Goal: Task Accomplishment & Management: Use online tool/utility

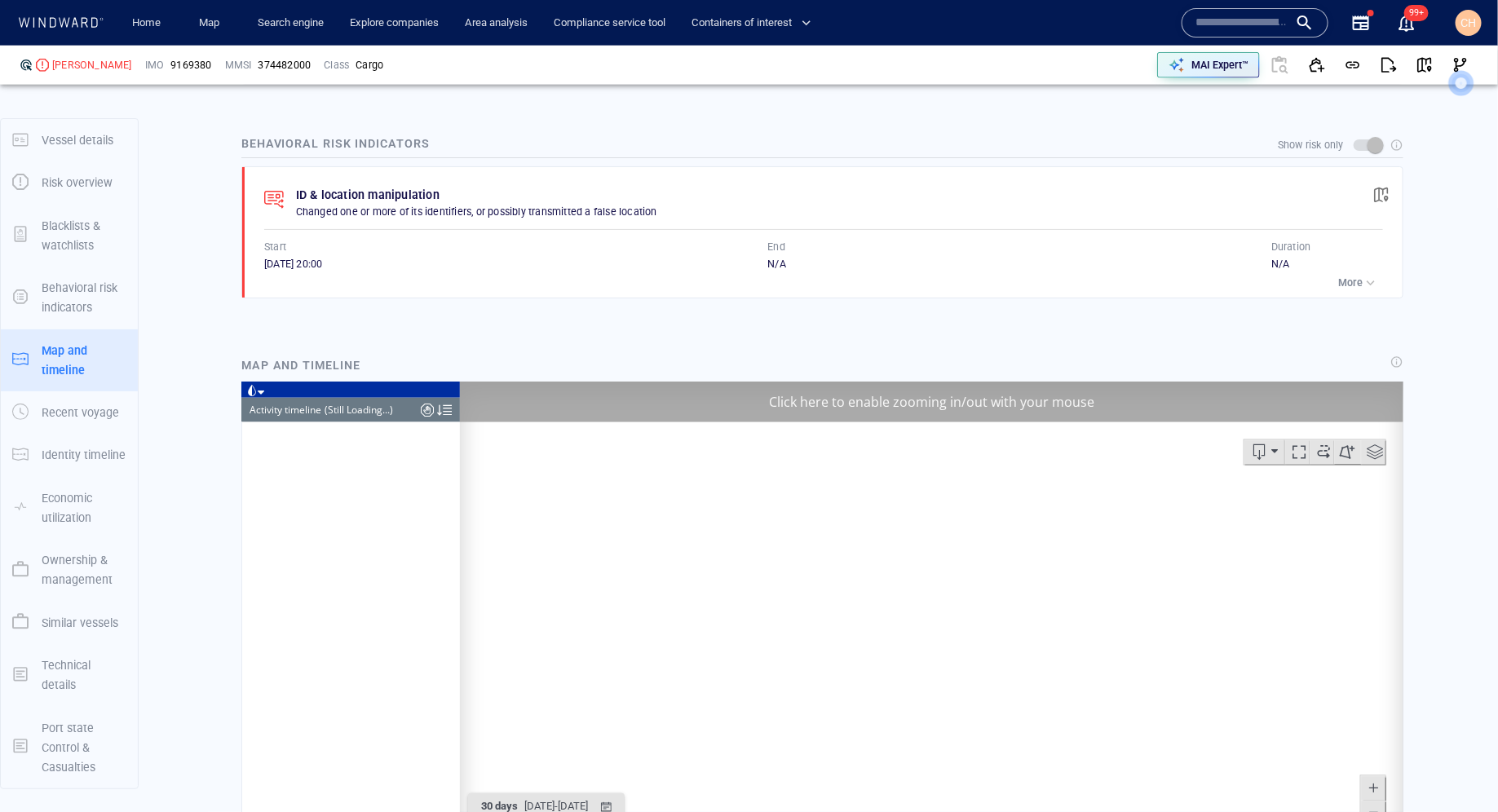
scroll to position [1146, 0]
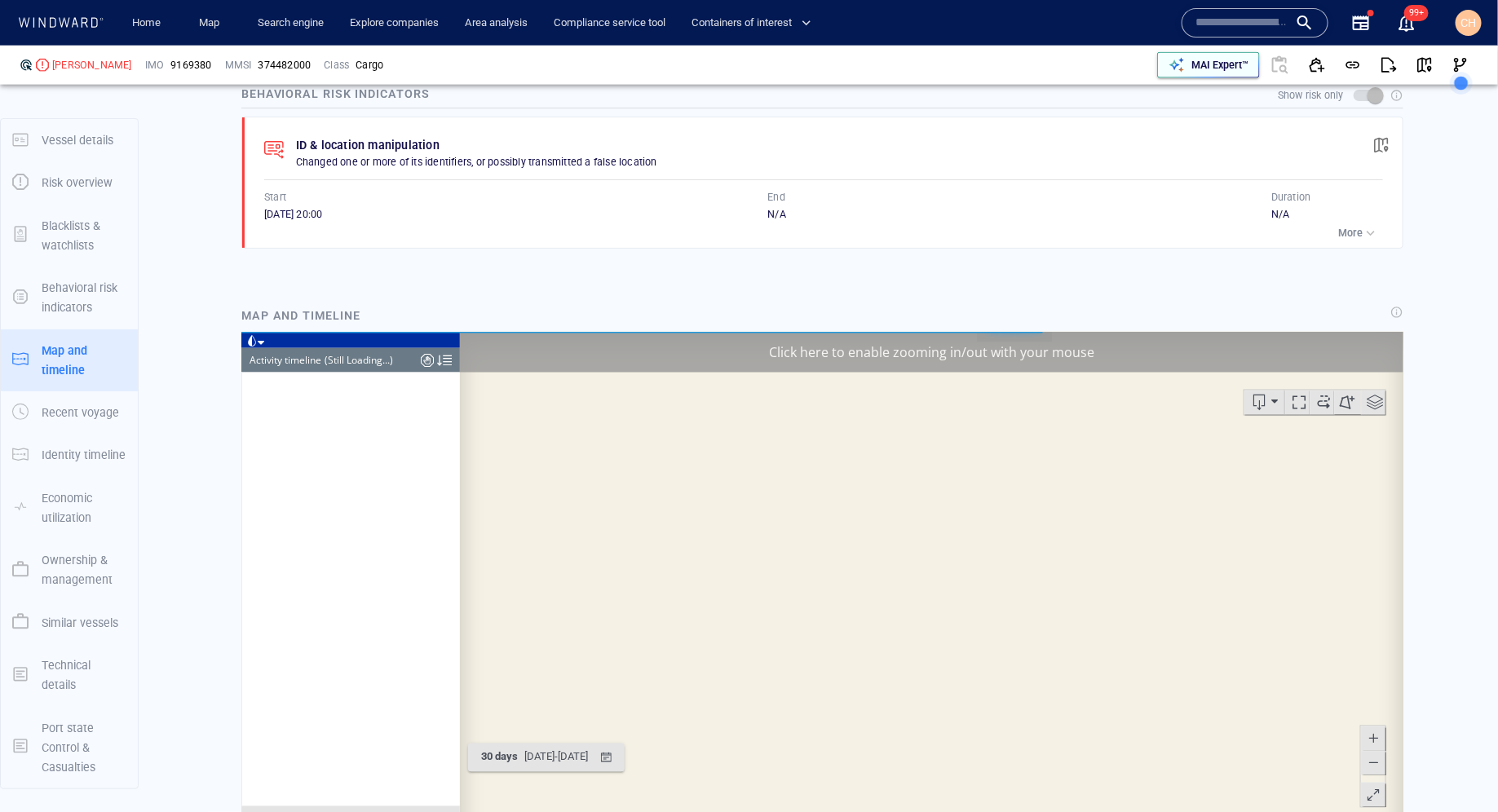
click at [1218, 71] on p "MAI Expert™" at bounding box center [1219, 65] width 57 height 15
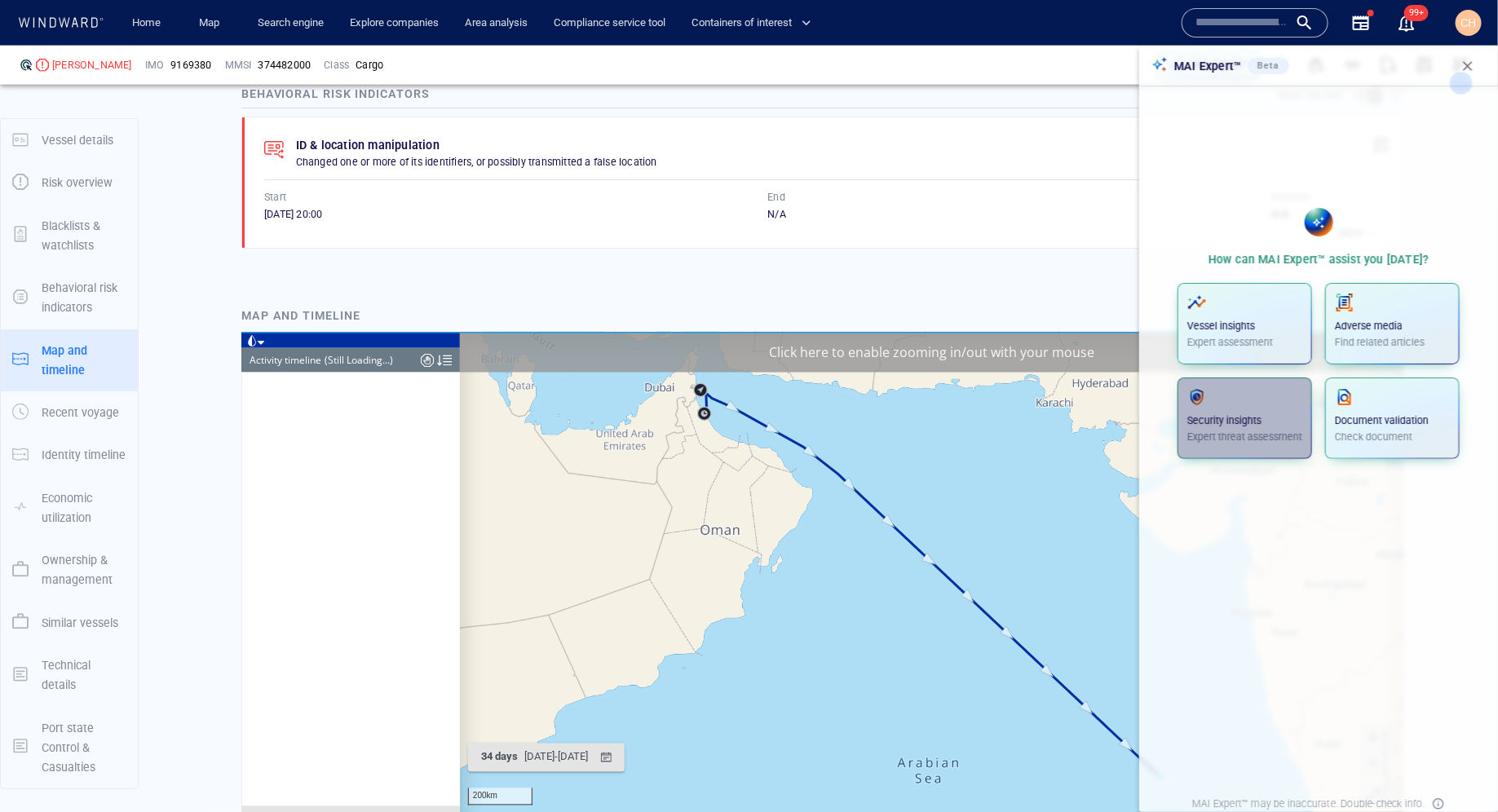
click at [1230, 396] on span "button" at bounding box center [1245, 397] width 115 height 20
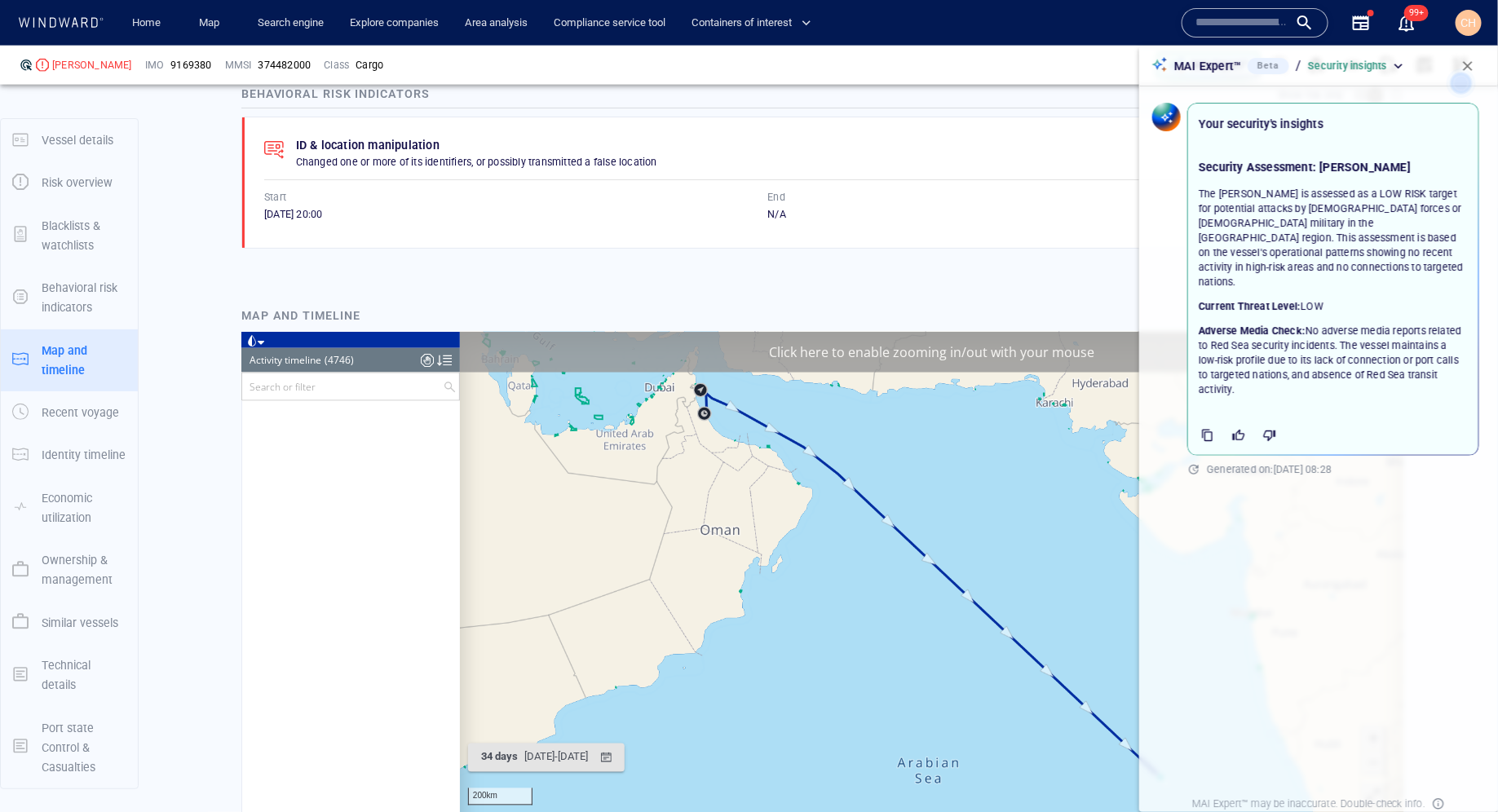
click at [1472, 59] on span "button" at bounding box center [1467, 65] width 16 height 16
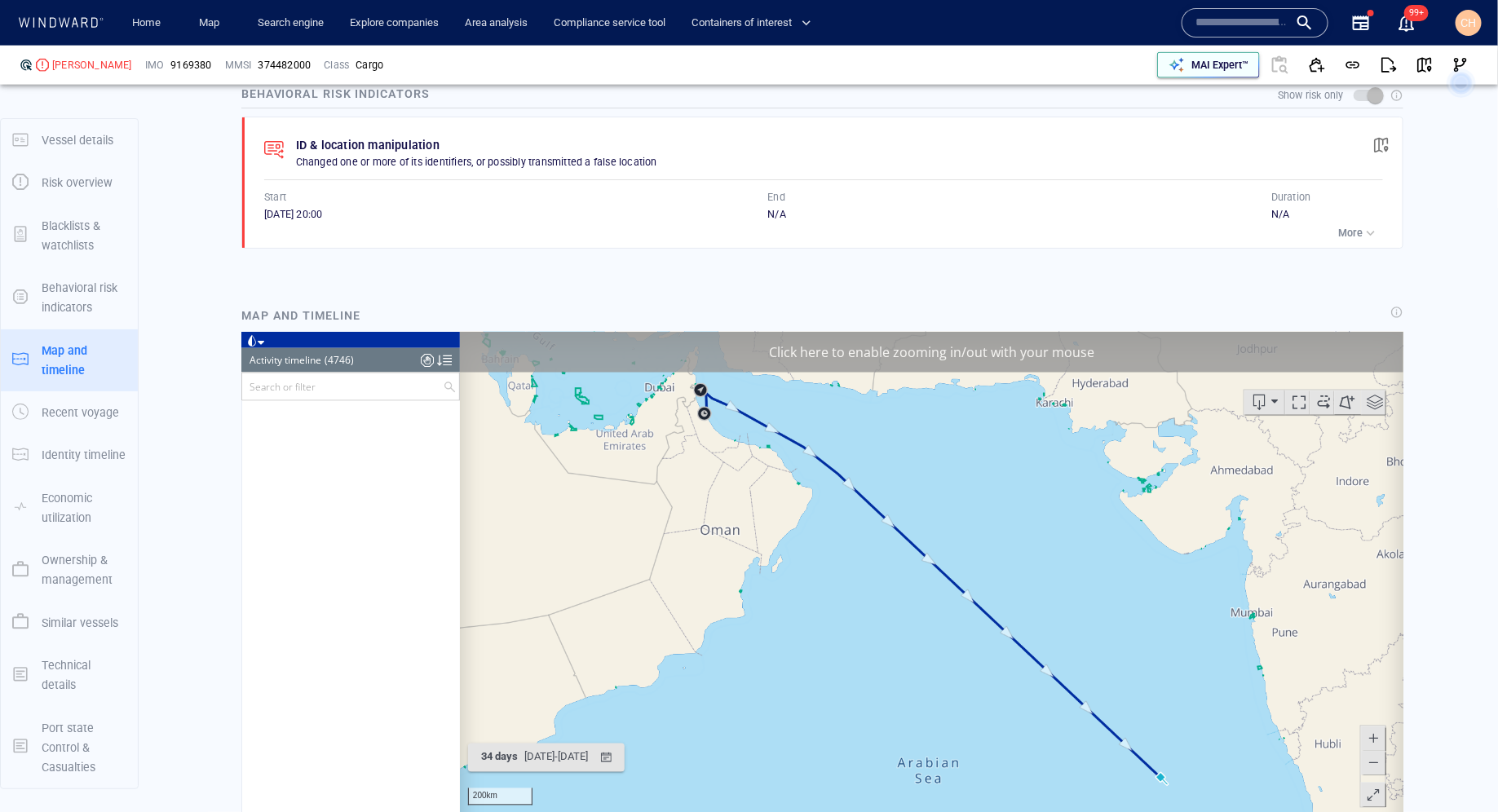
click at [1248, 75] on div "MAI Expert™" at bounding box center [1219, 65] width 63 height 21
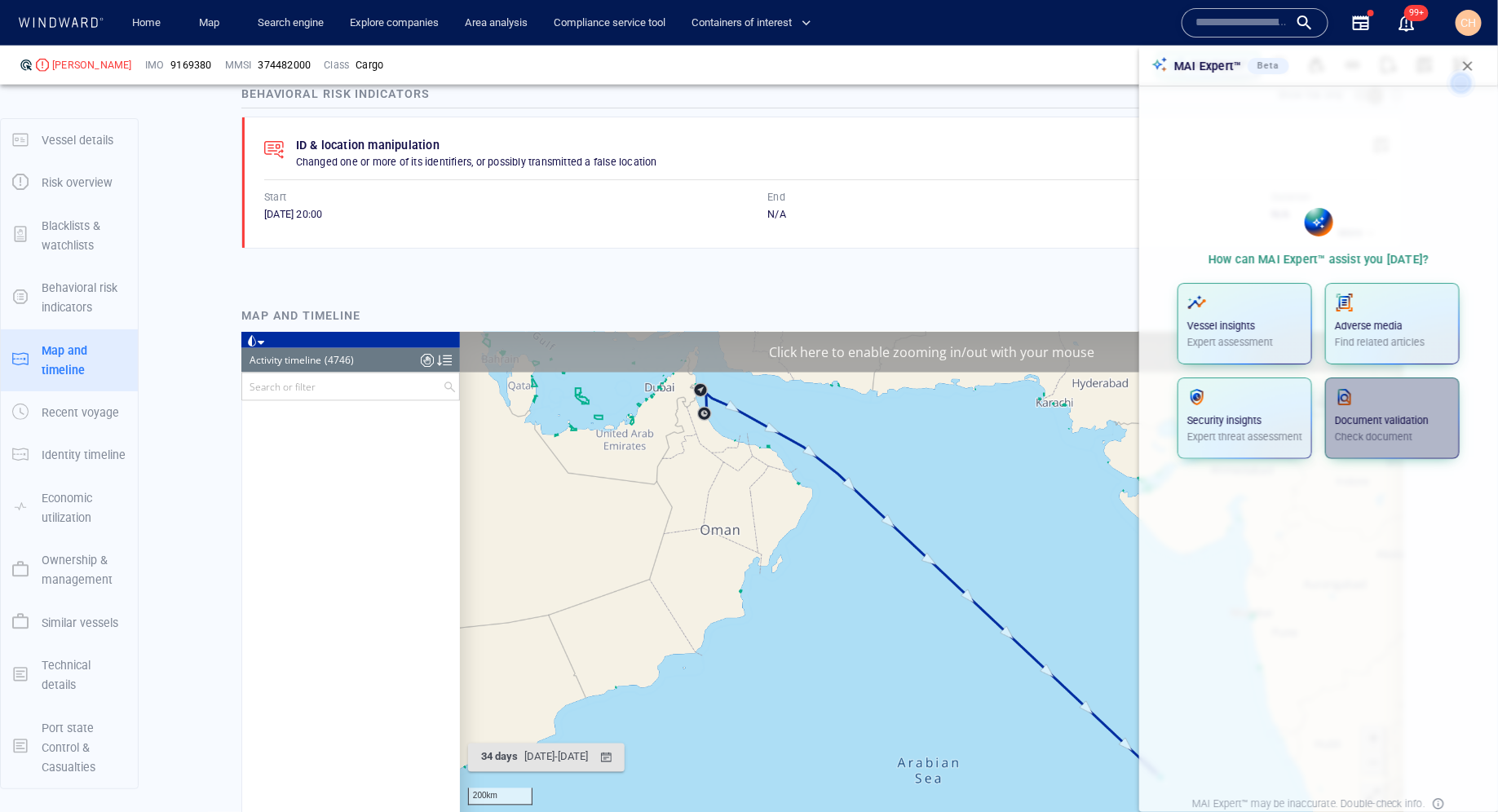
click at [1390, 436] on p "Check document" at bounding box center [1392, 437] width 115 height 15
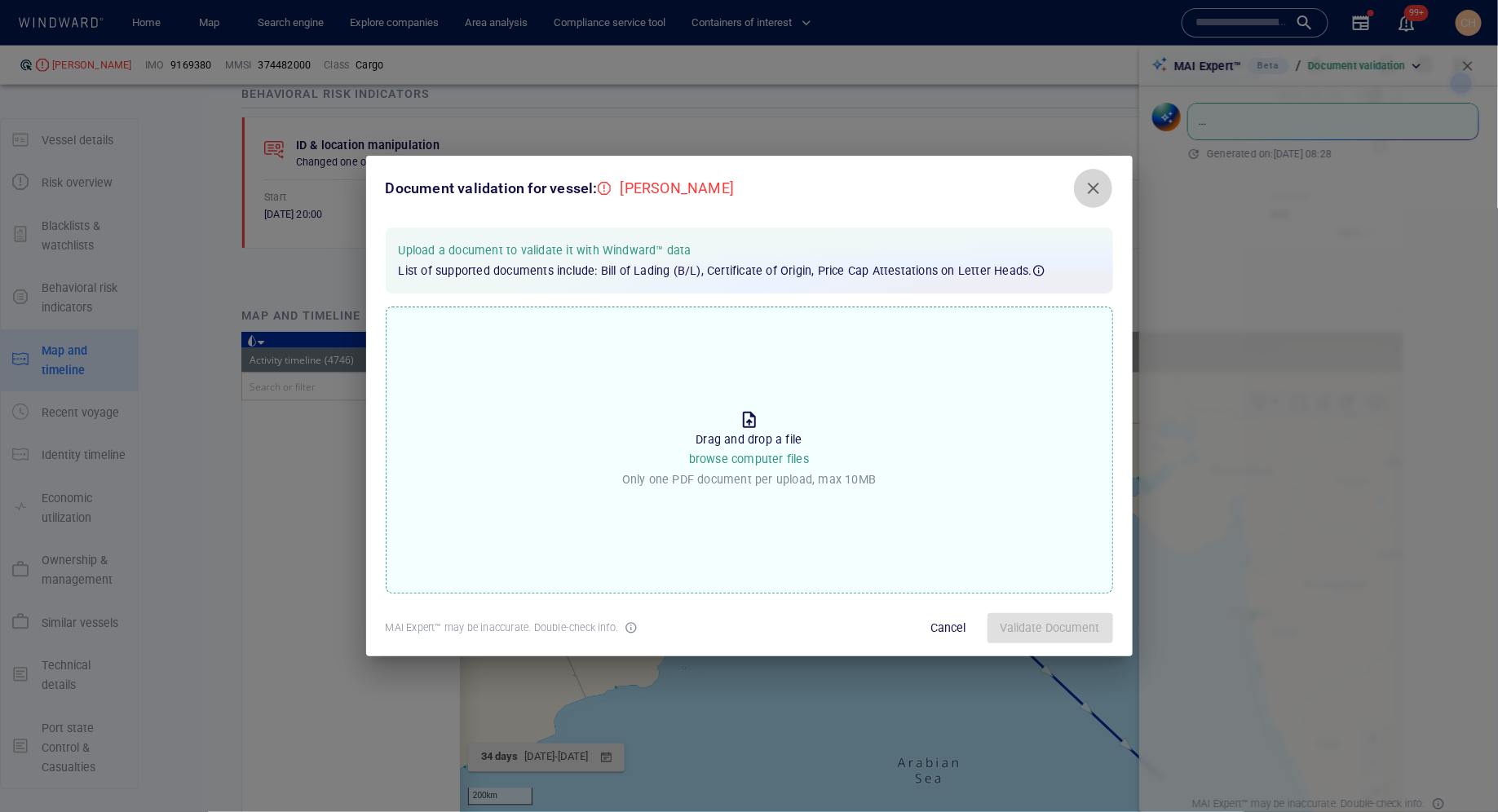
click at [1091, 192] on span "Close" at bounding box center [1093, 188] width 20 height 20
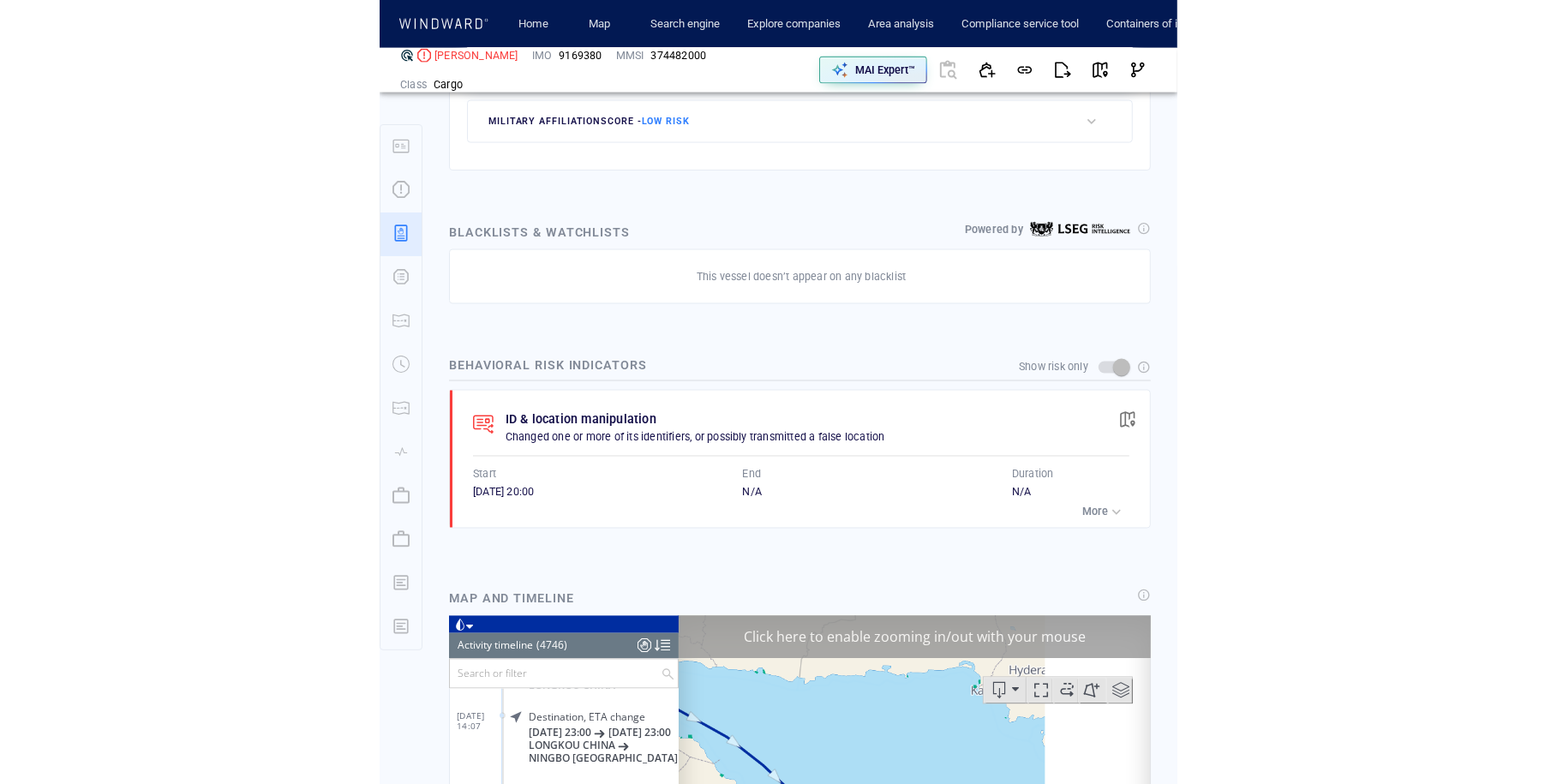
scroll to position [1163, 0]
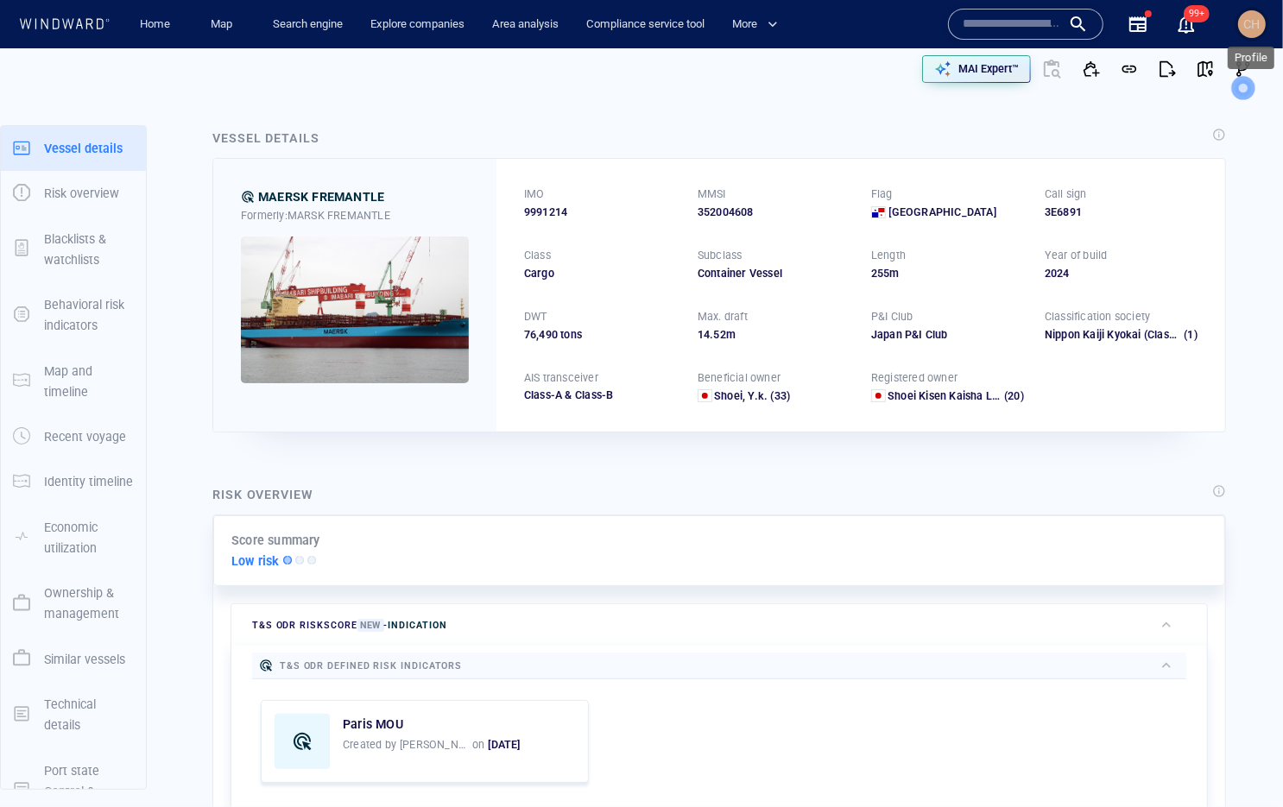
click at [1251, 25] on span "CH" at bounding box center [1252, 24] width 16 height 14
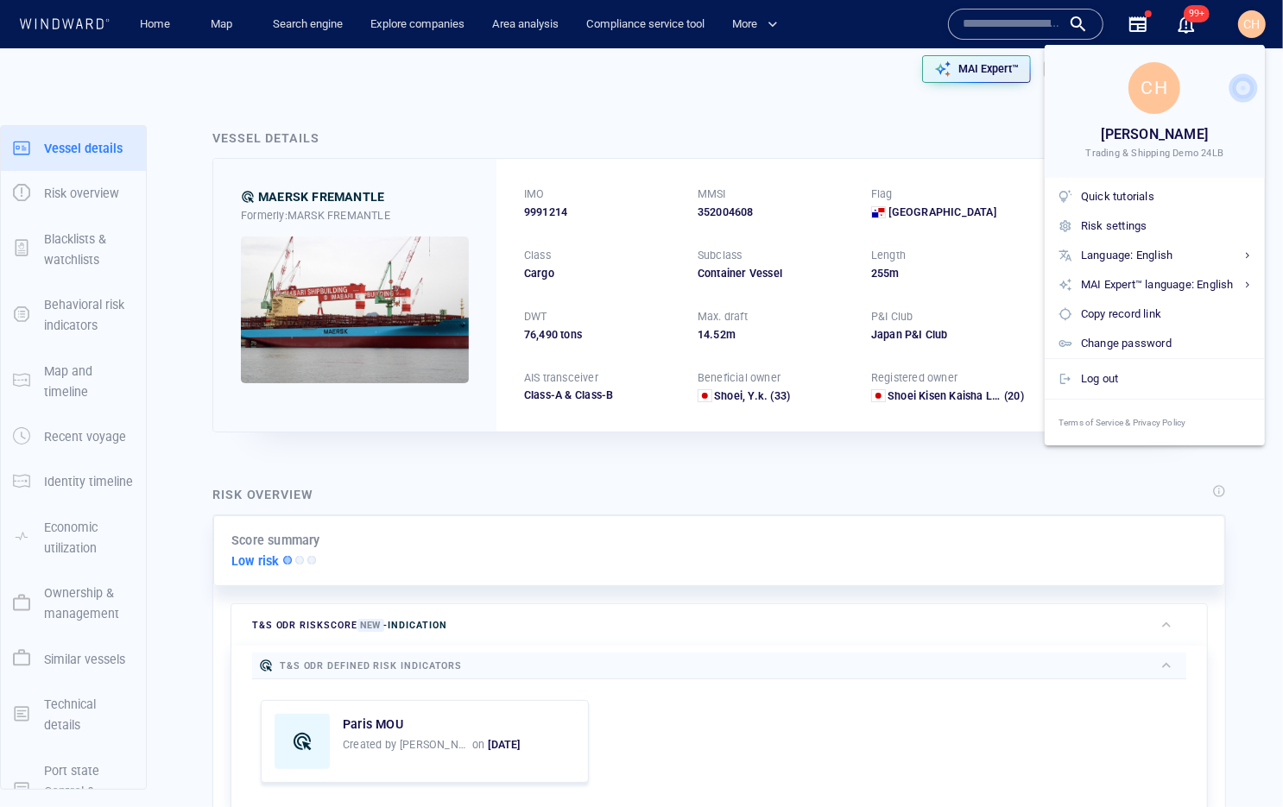
drag, startPoint x: 934, startPoint y: 97, endPoint x: 945, endPoint y: 98, distance: 11.3
click at [934, 97] on div at bounding box center [641, 403] width 1283 height 807
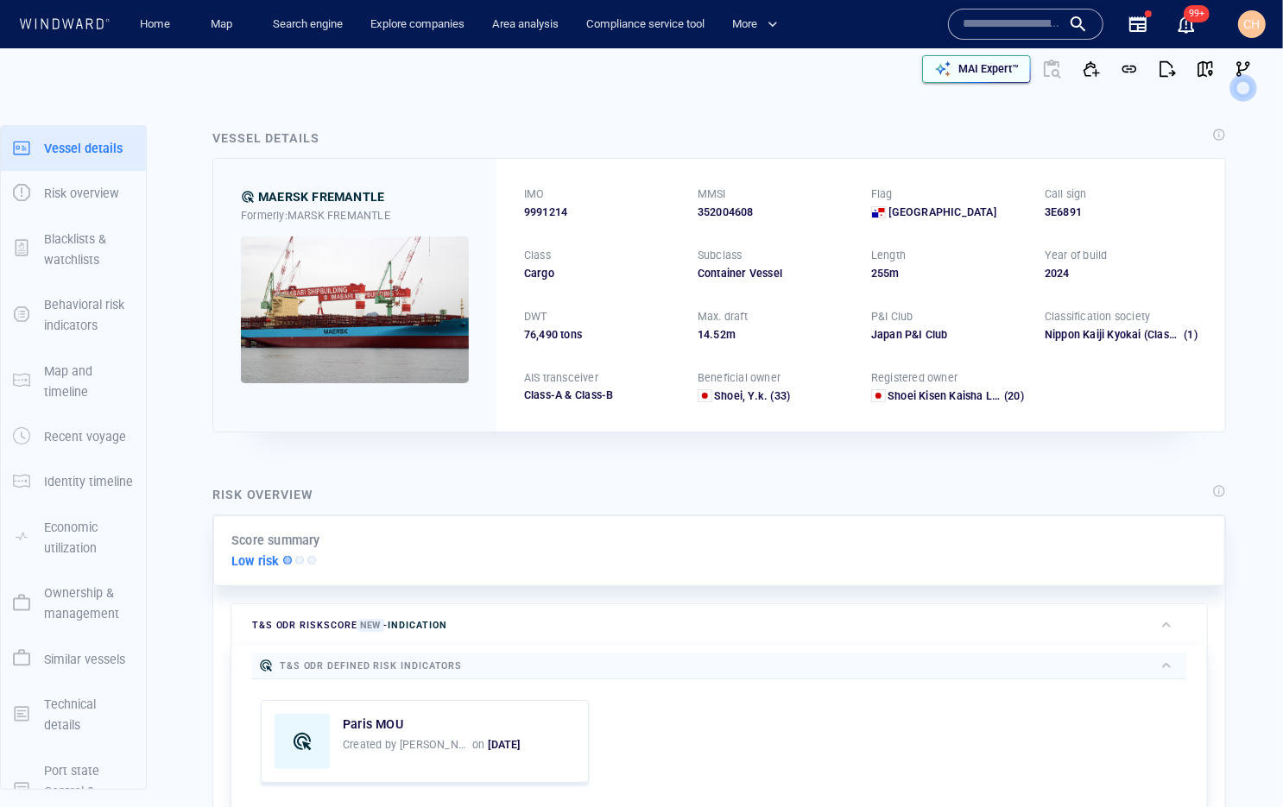
click at [992, 66] on p "MAI Expert™" at bounding box center [988, 69] width 60 height 16
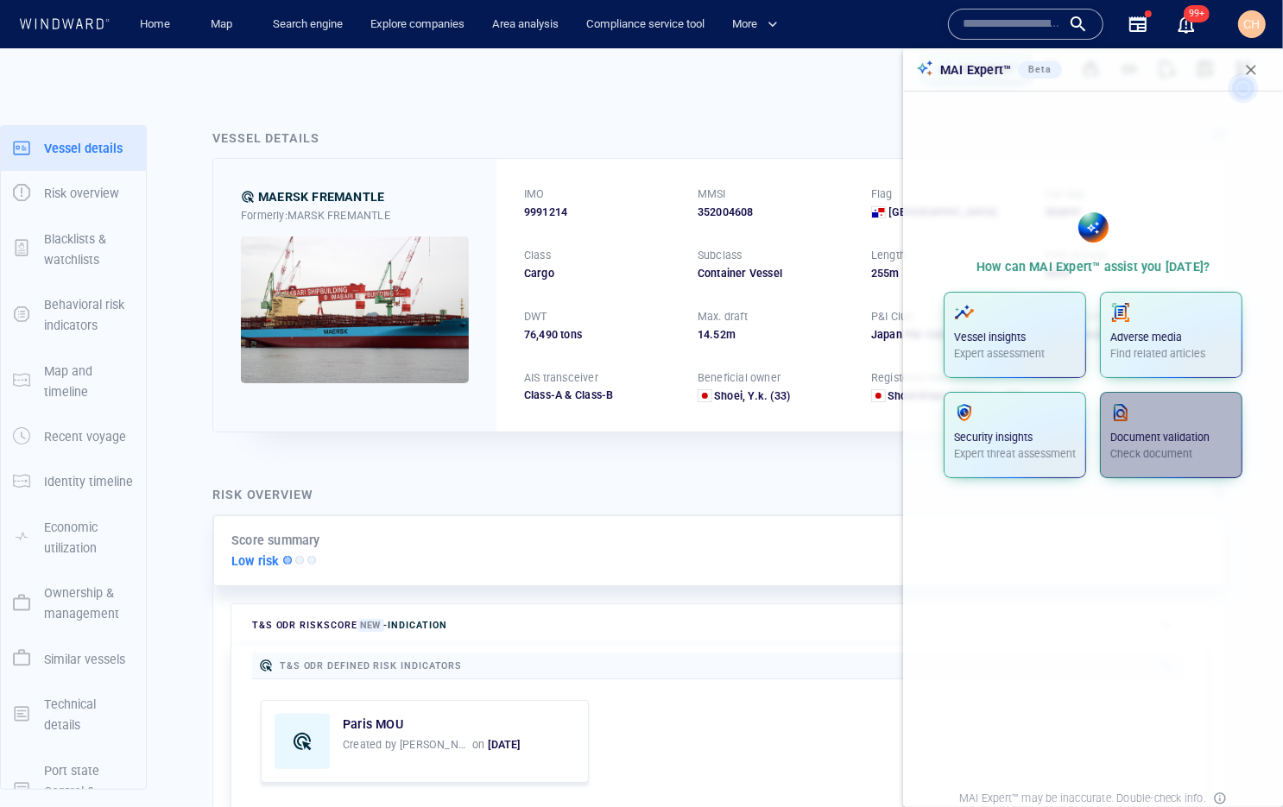
click at [1172, 441] on p "Document validation" at bounding box center [1171, 438] width 122 height 16
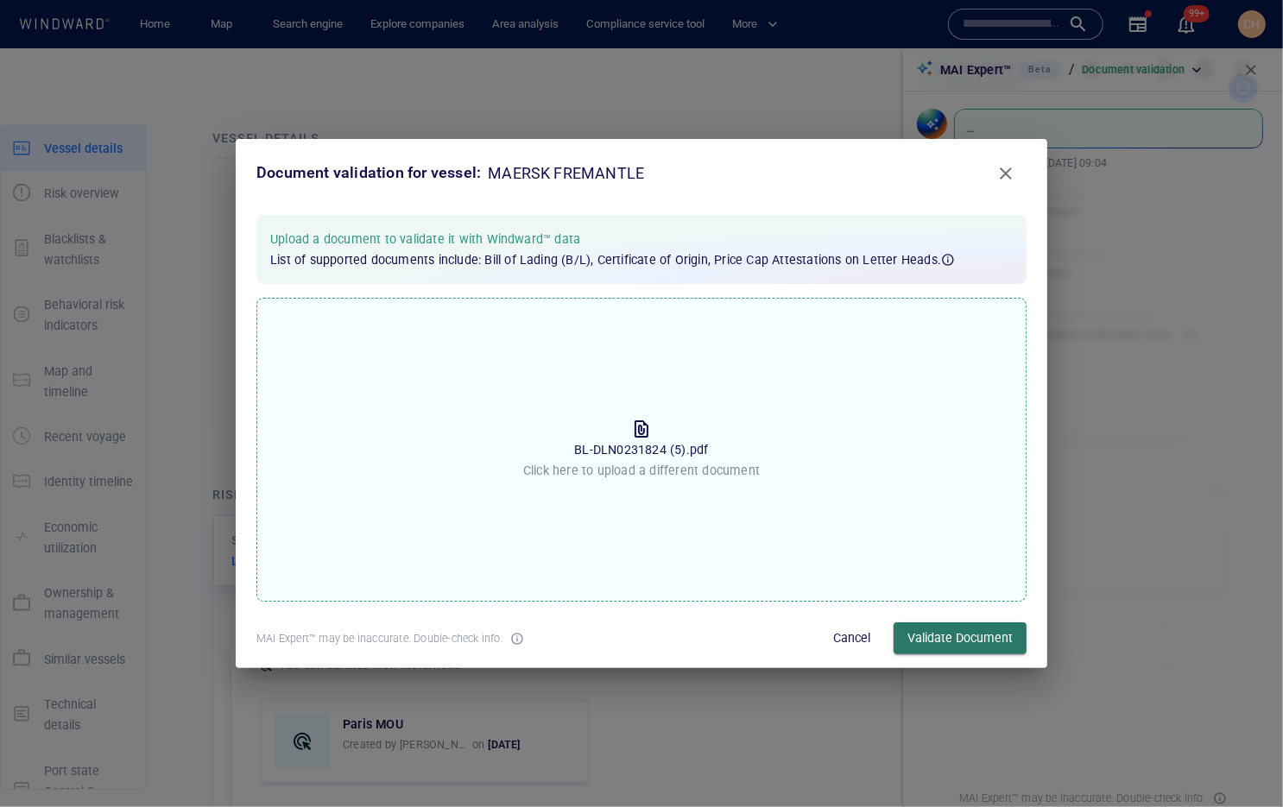
click at [932, 633] on span "Validate Document" at bounding box center [959, 639] width 105 height 22
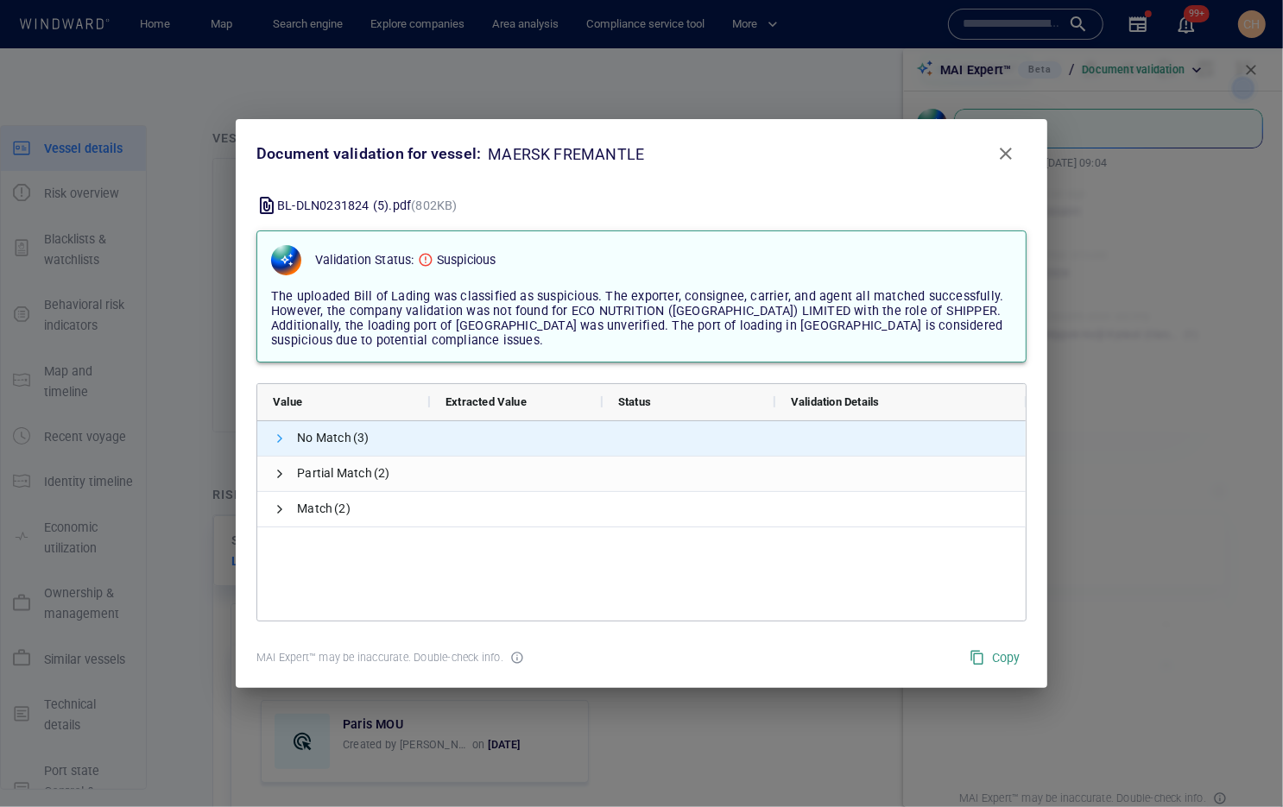
click at [274, 438] on span at bounding box center [280, 439] width 14 height 14
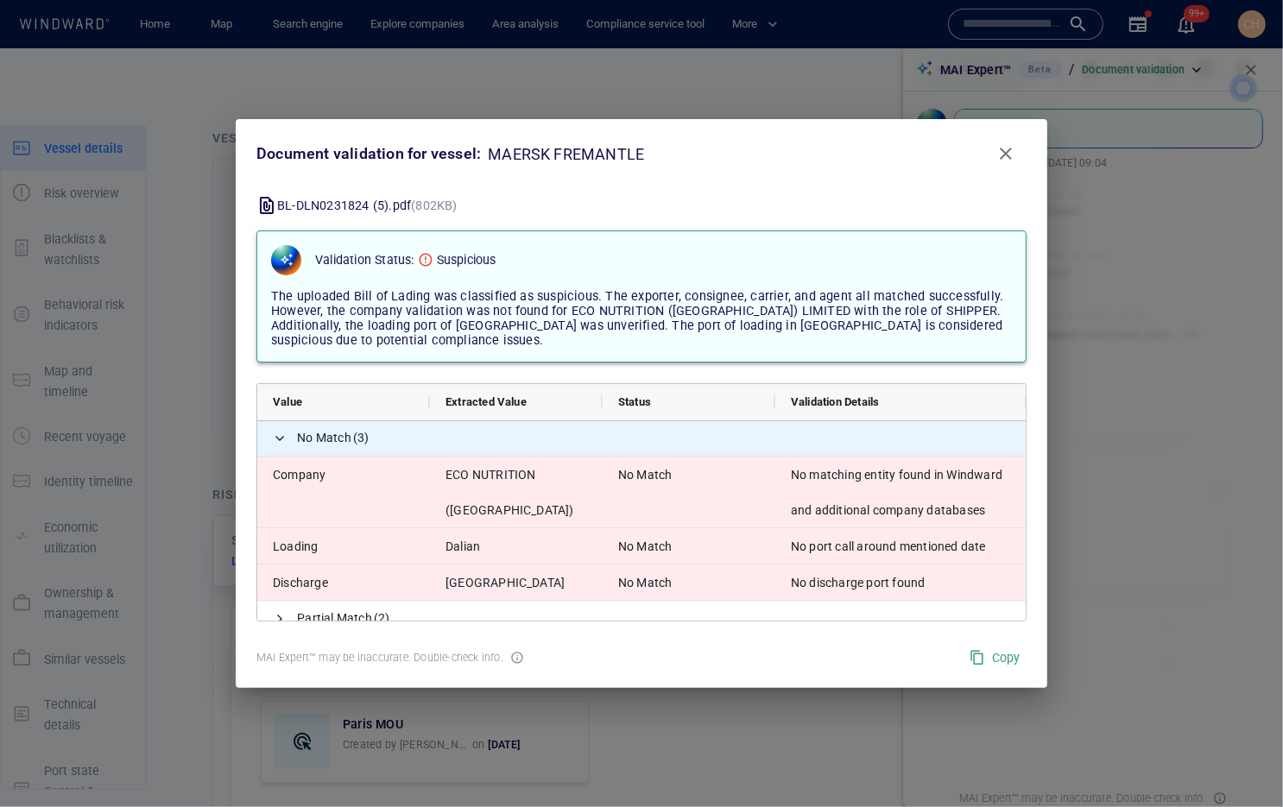
scroll to position [50, 0]
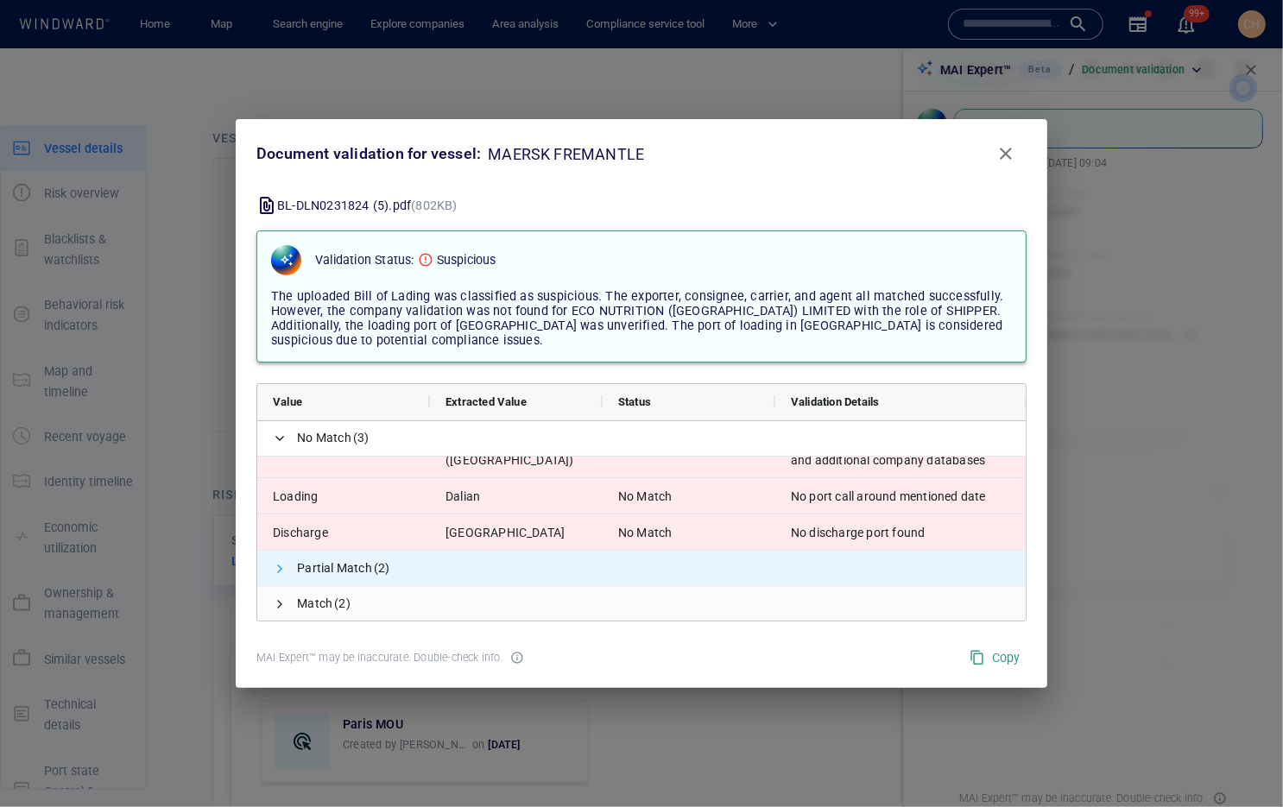
click at [276, 568] on span at bounding box center [280, 568] width 14 height 14
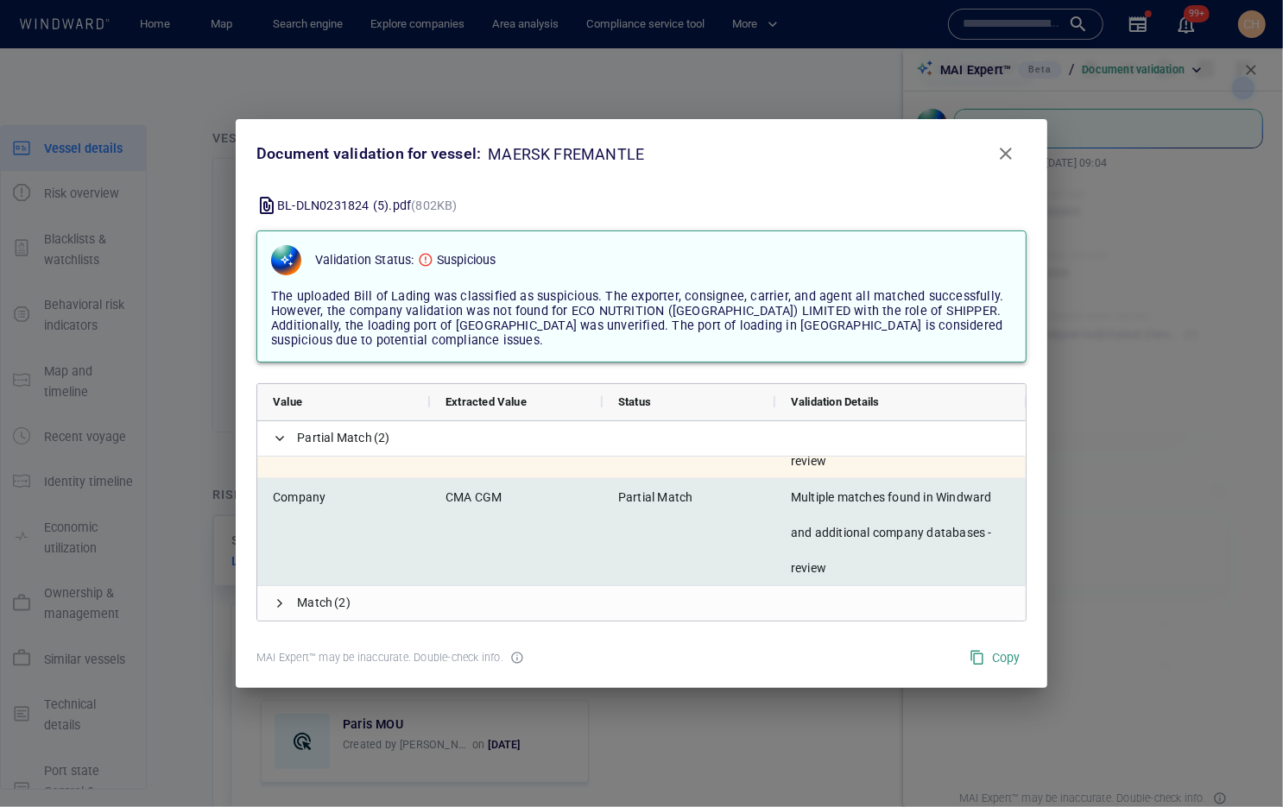
scroll to position [3, 0]
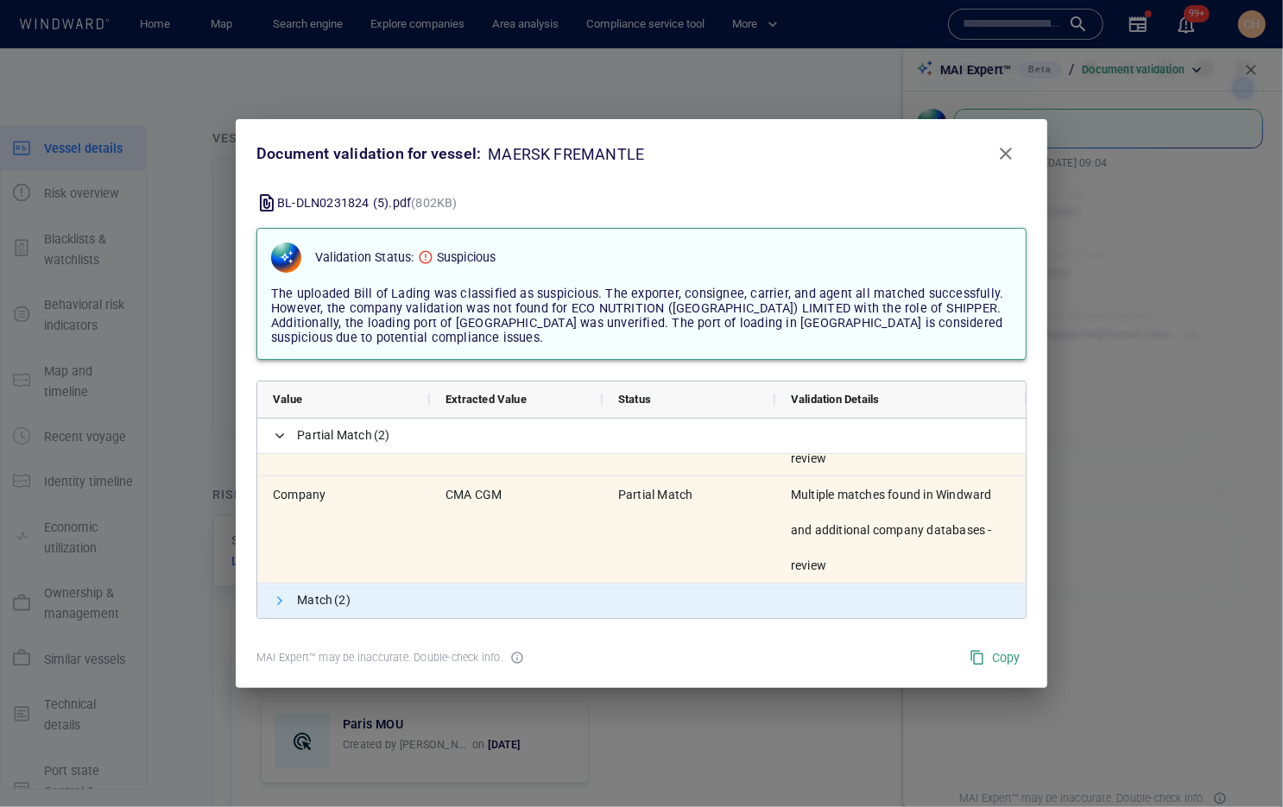
click at [282, 596] on span at bounding box center [280, 601] width 14 height 14
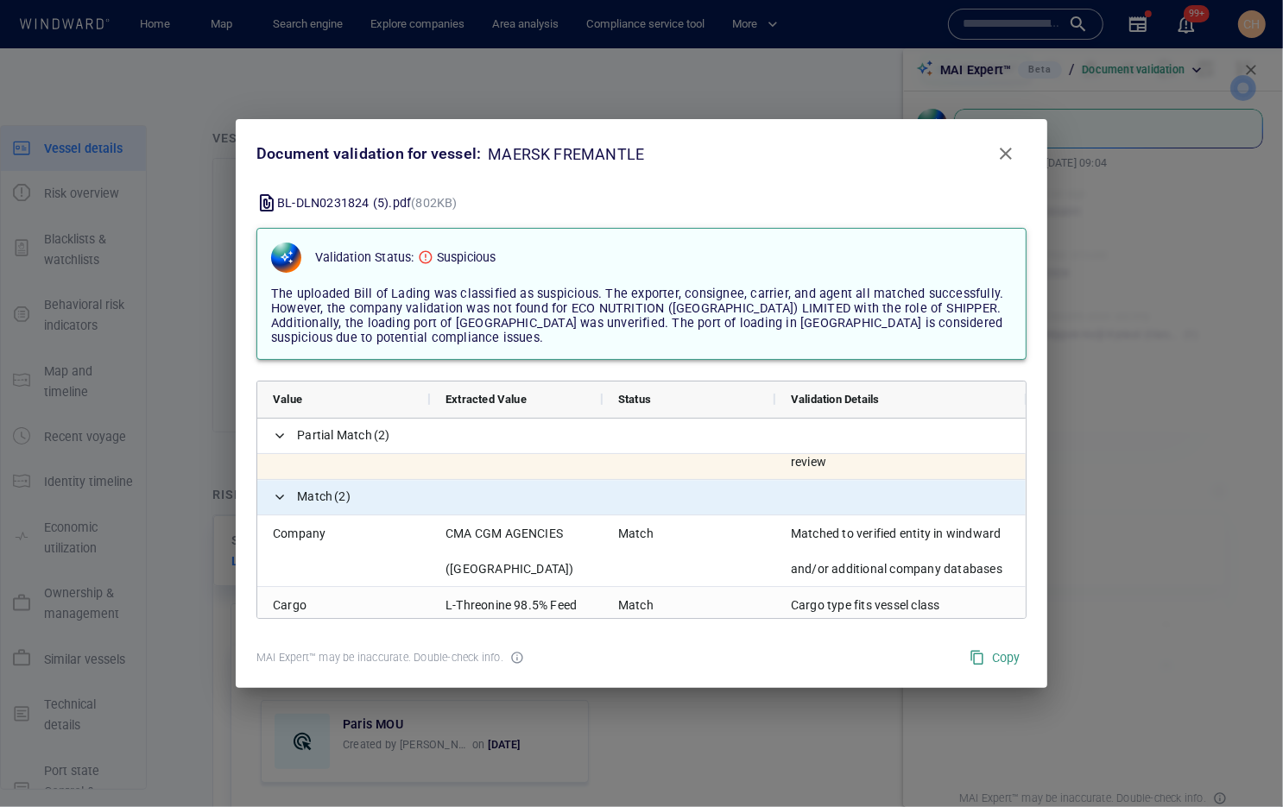
scroll to position [0, 0]
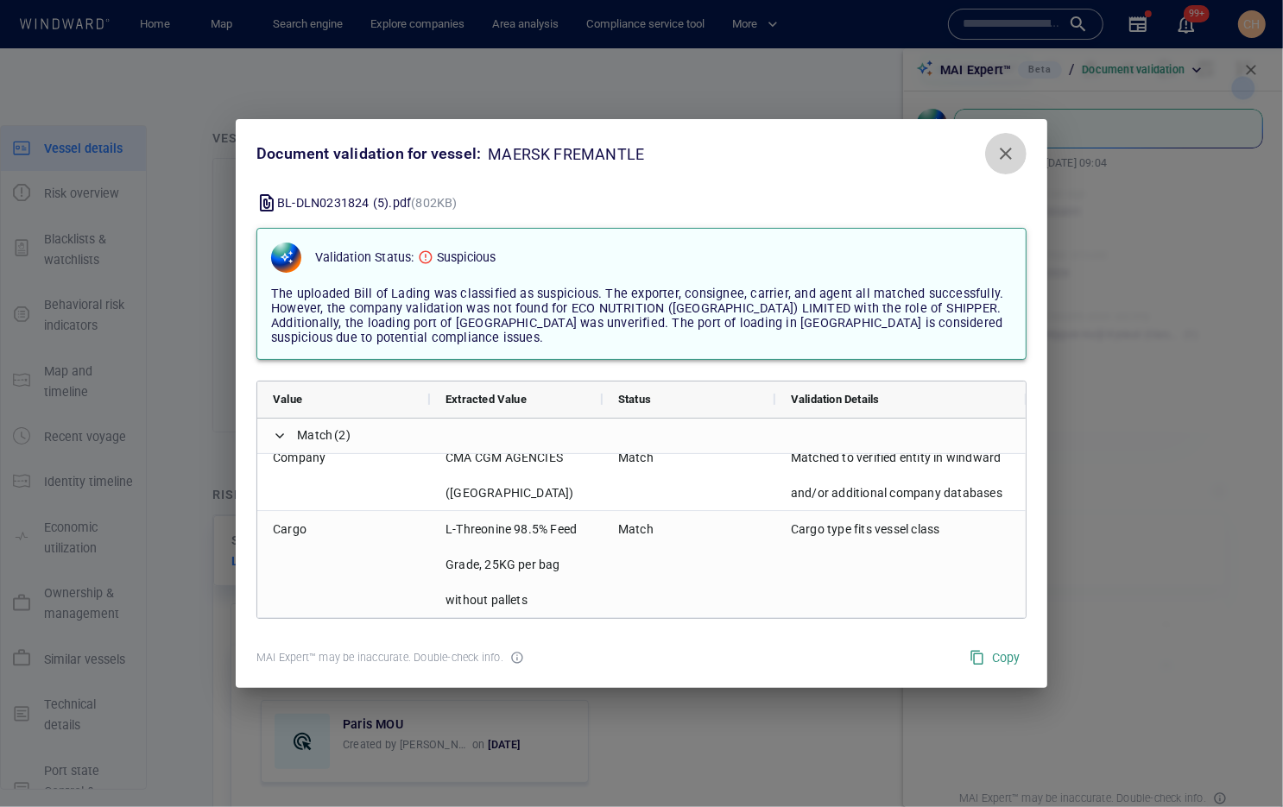
click at [1008, 152] on span "Close" at bounding box center [1005, 153] width 21 height 21
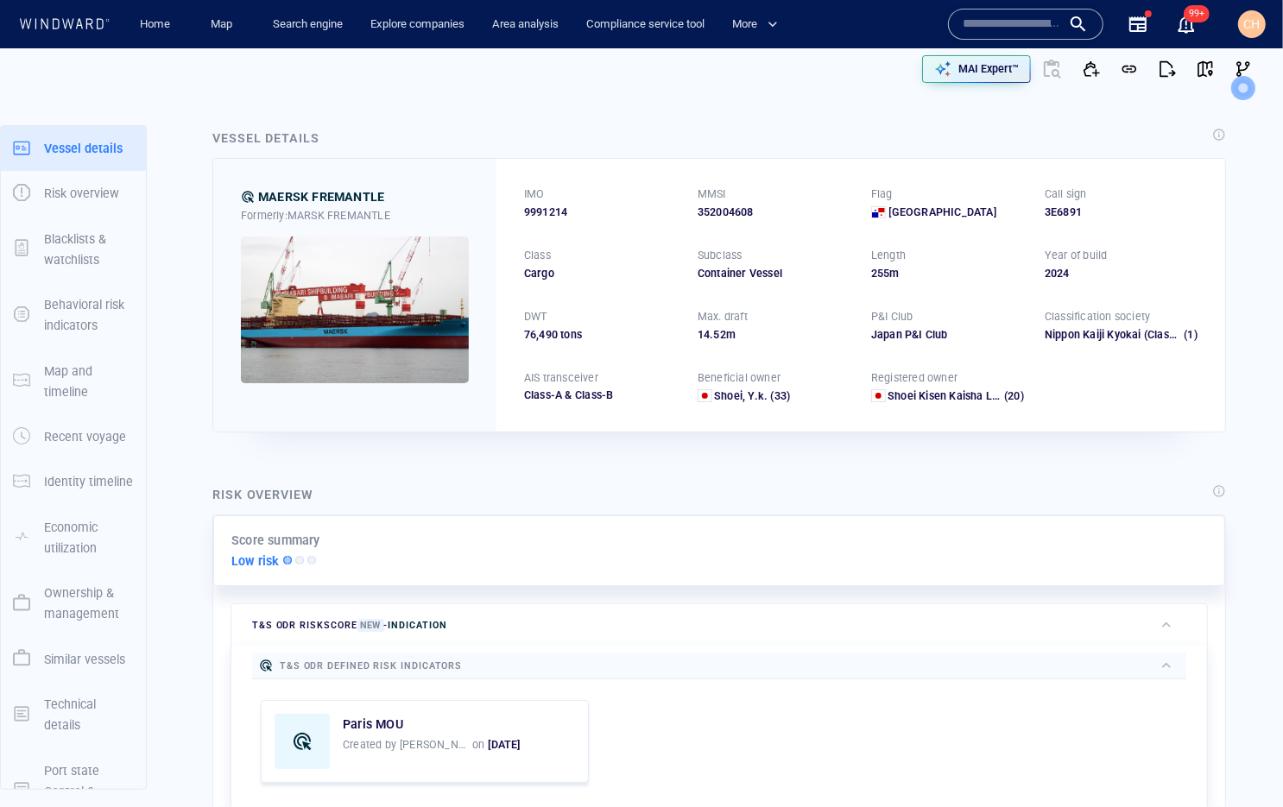
click at [1010, 27] on input "text" at bounding box center [1011, 24] width 98 height 26
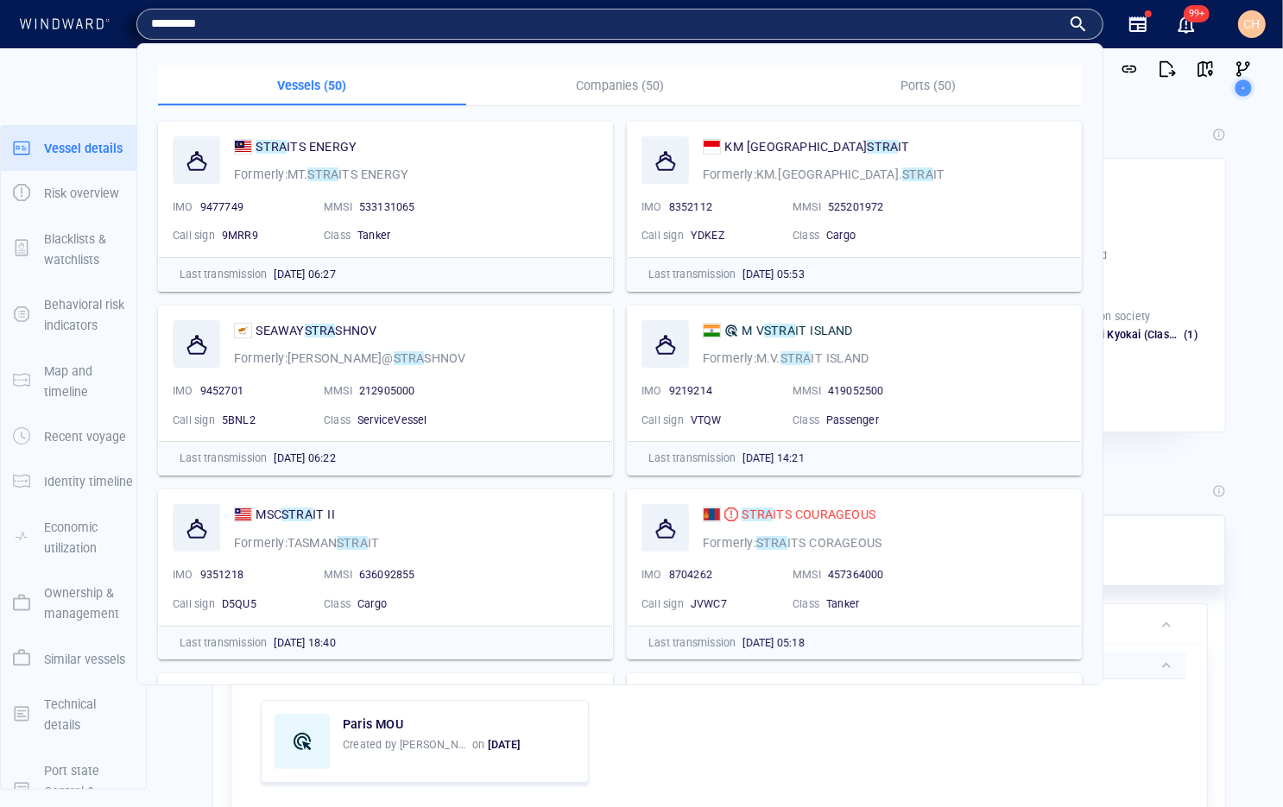
type input "*********"
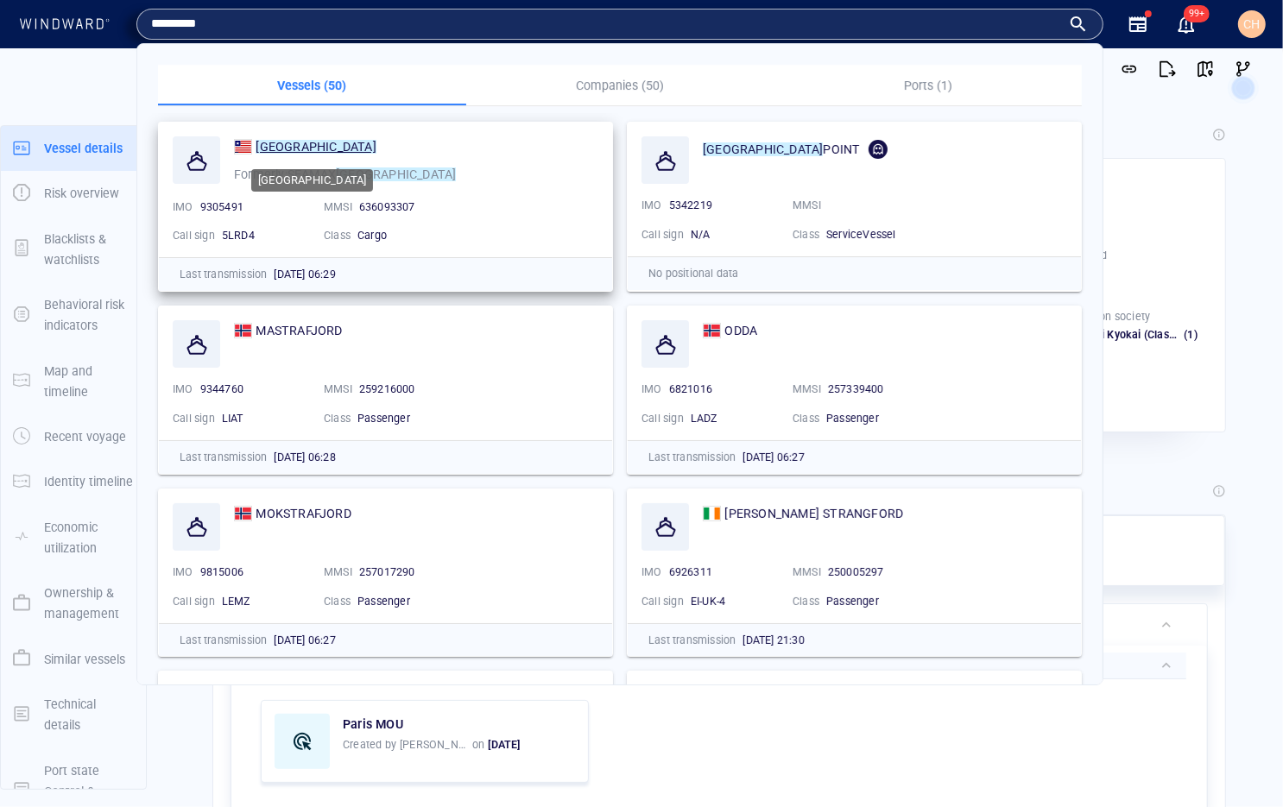
click at [293, 143] on mark "STRATFORD" at bounding box center [315, 147] width 120 height 14
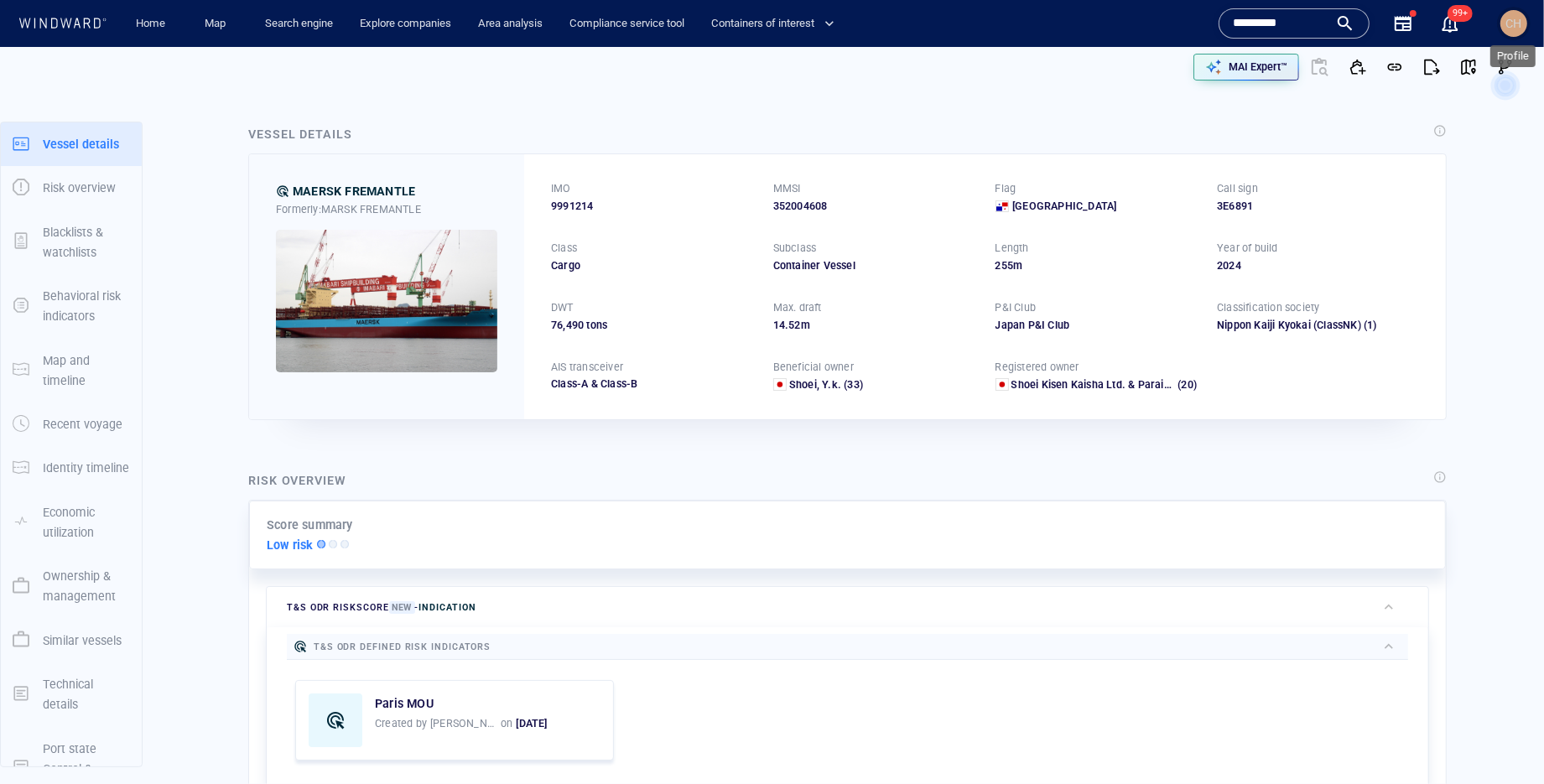
click at [1513, 21] on span "CH" at bounding box center [1514, 23] width 16 height 14
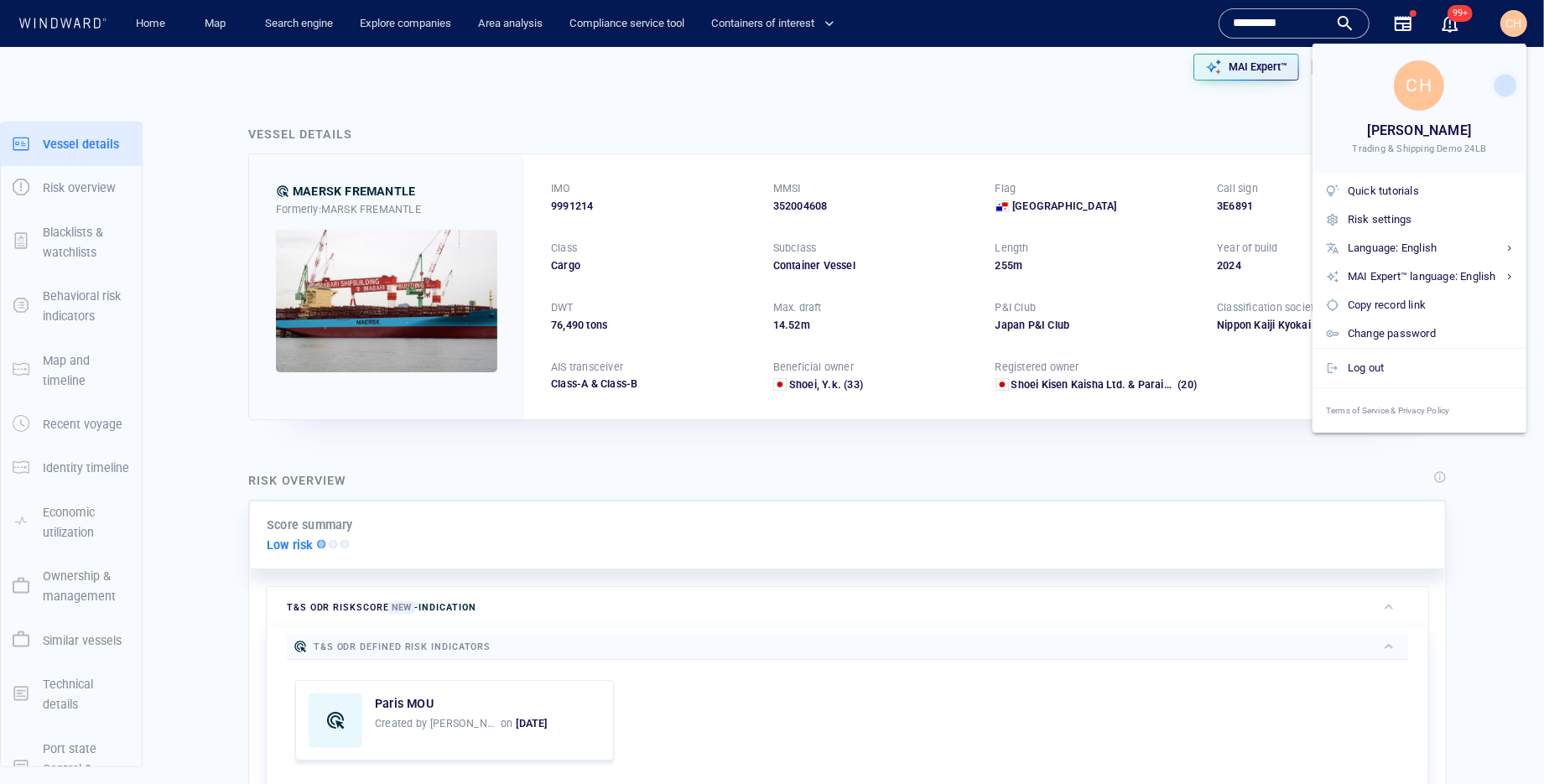
click at [1524, 23] on div at bounding box center [772, 392] width 1544 height 784
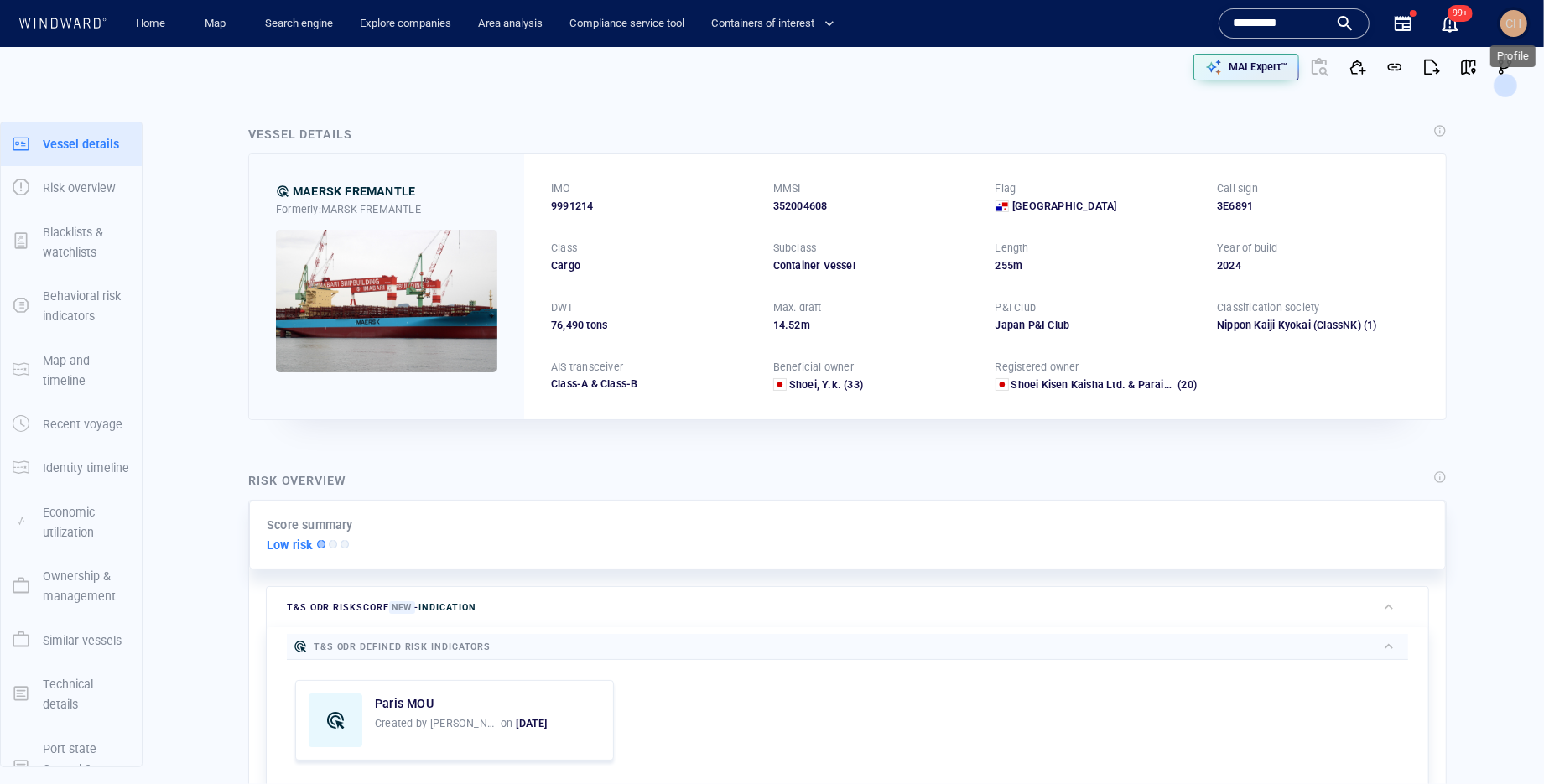
click at [1511, 18] on span "CH" at bounding box center [1514, 23] width 16 height 14
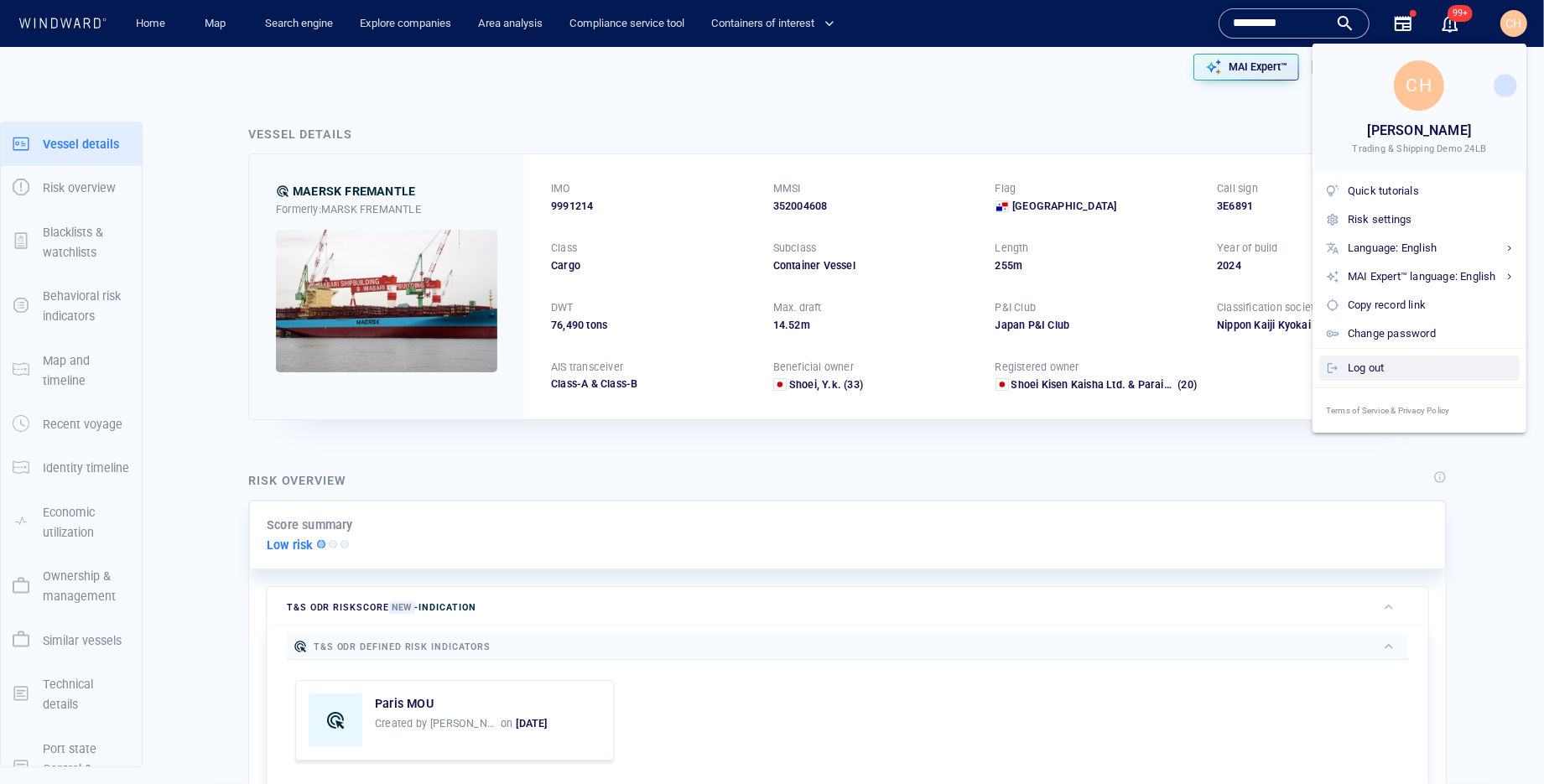
click at [1385, 364] on div "Log out" at bounding box center [1430, 367] width 165 height 18
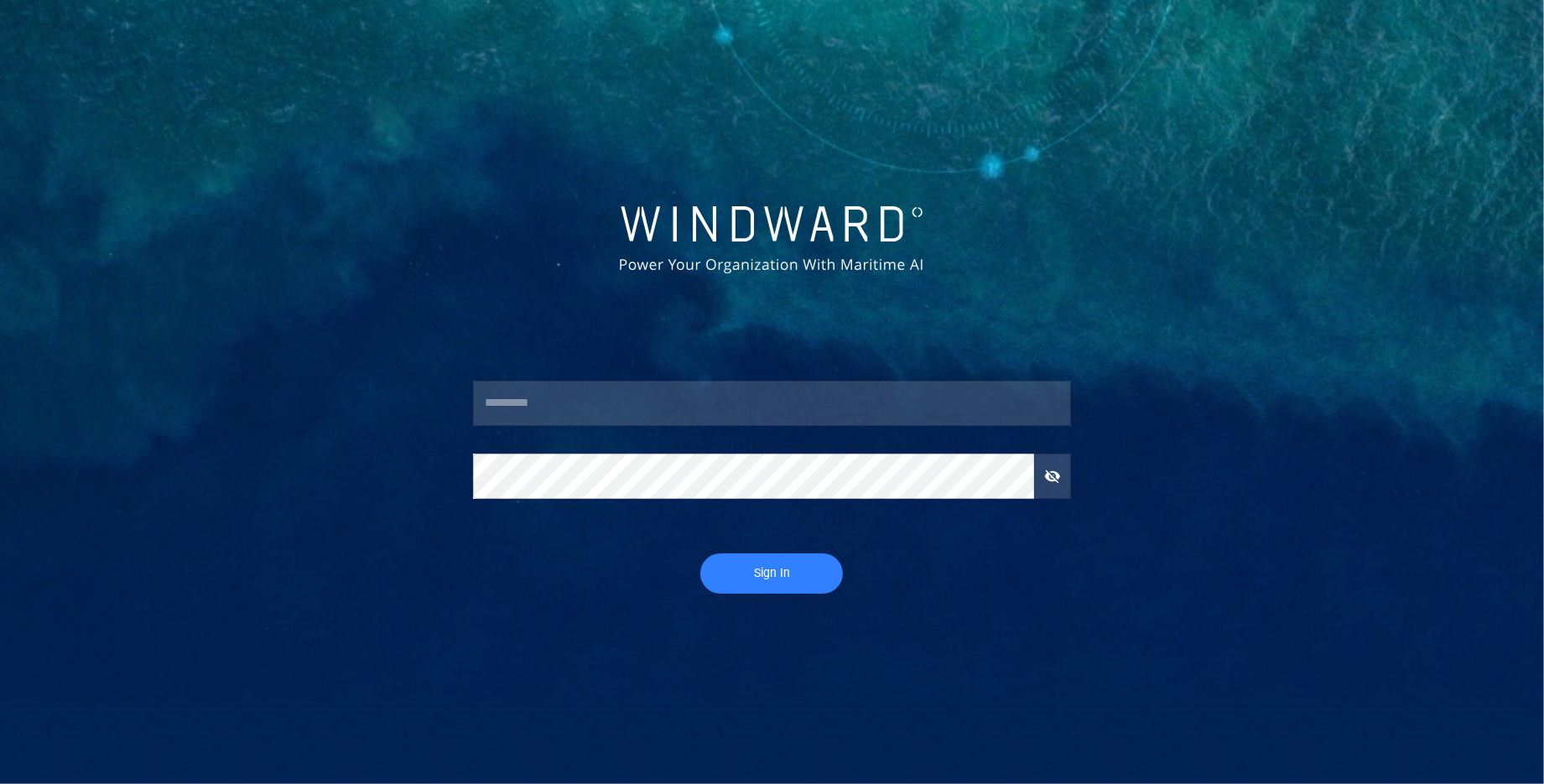
click at [573, 409] on input "text" at bounding box center [772, 403] width 598 height 46
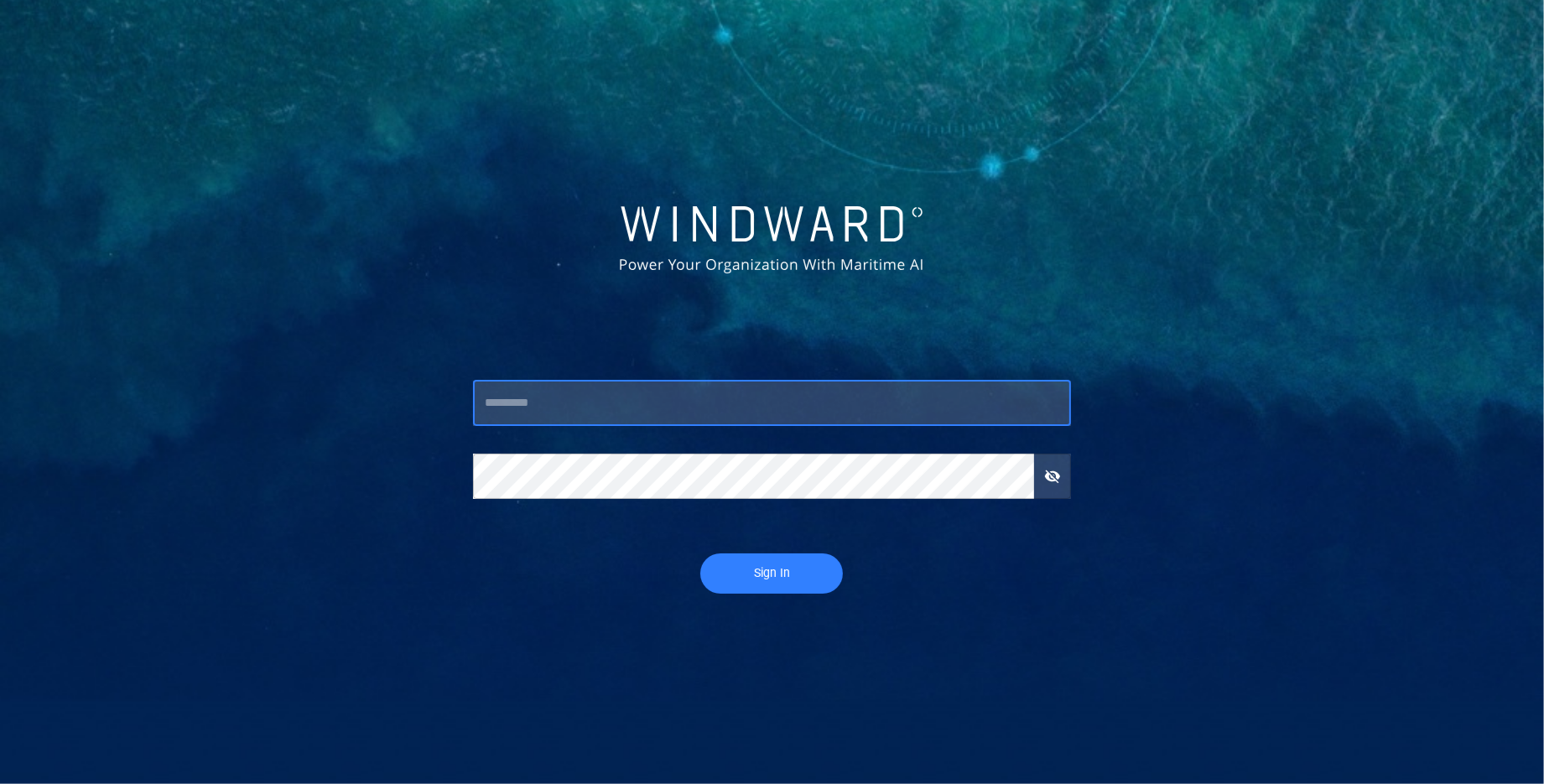
click at [526, 402] on input "text" at bounding box center [772, 403] width 598 height 46
type input "*****"
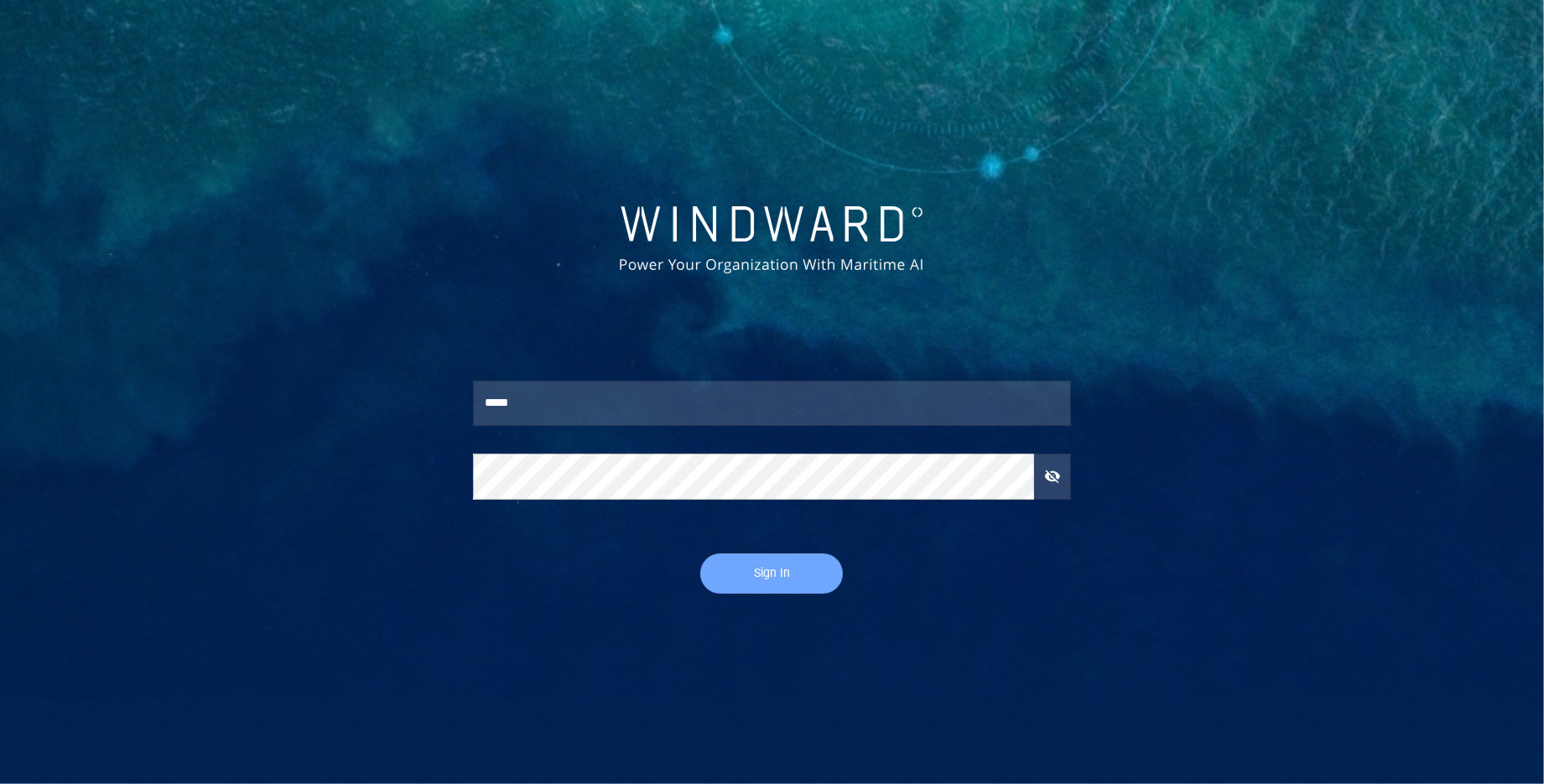
click at [777, 566] on span "Sign In" at bounding box center [772, 573] width 109 height 21
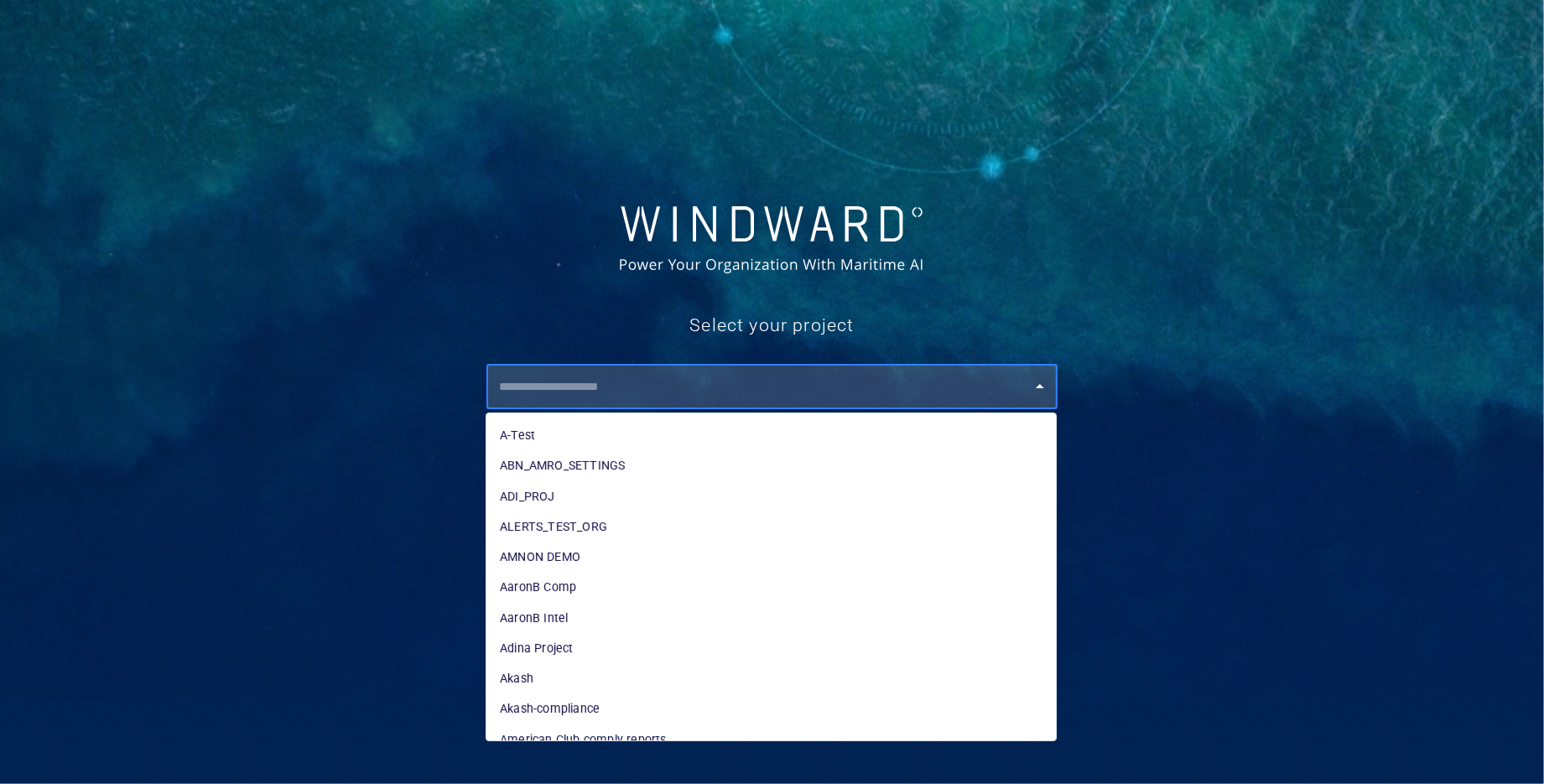
click at [581, 371] on input "text" at bounding box center [774, 386] width 563 height 30
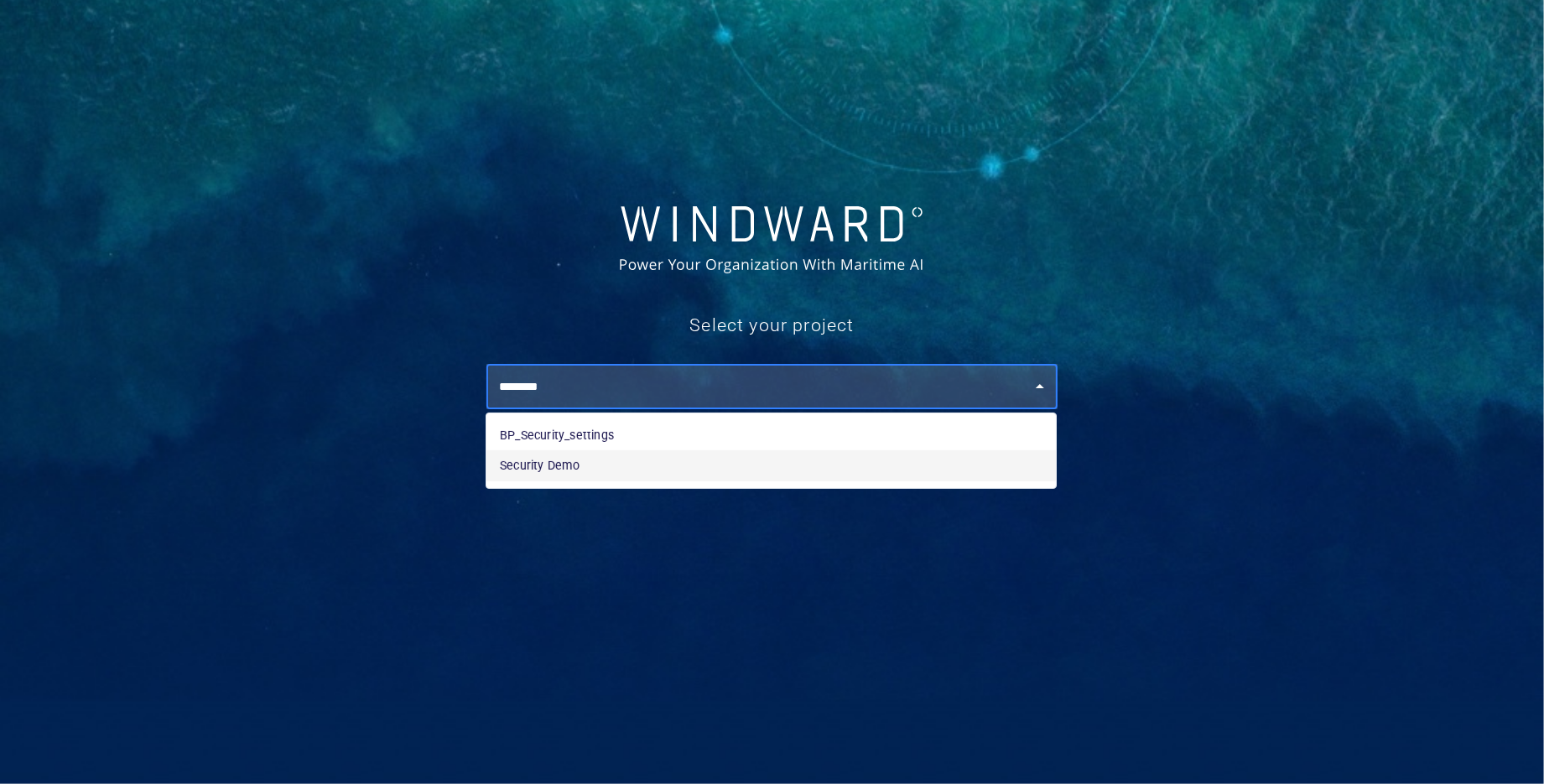
click at [578, 479] on li "Security Demo" at bounding box center [772, 465] width 569 height 30
type input "**********"
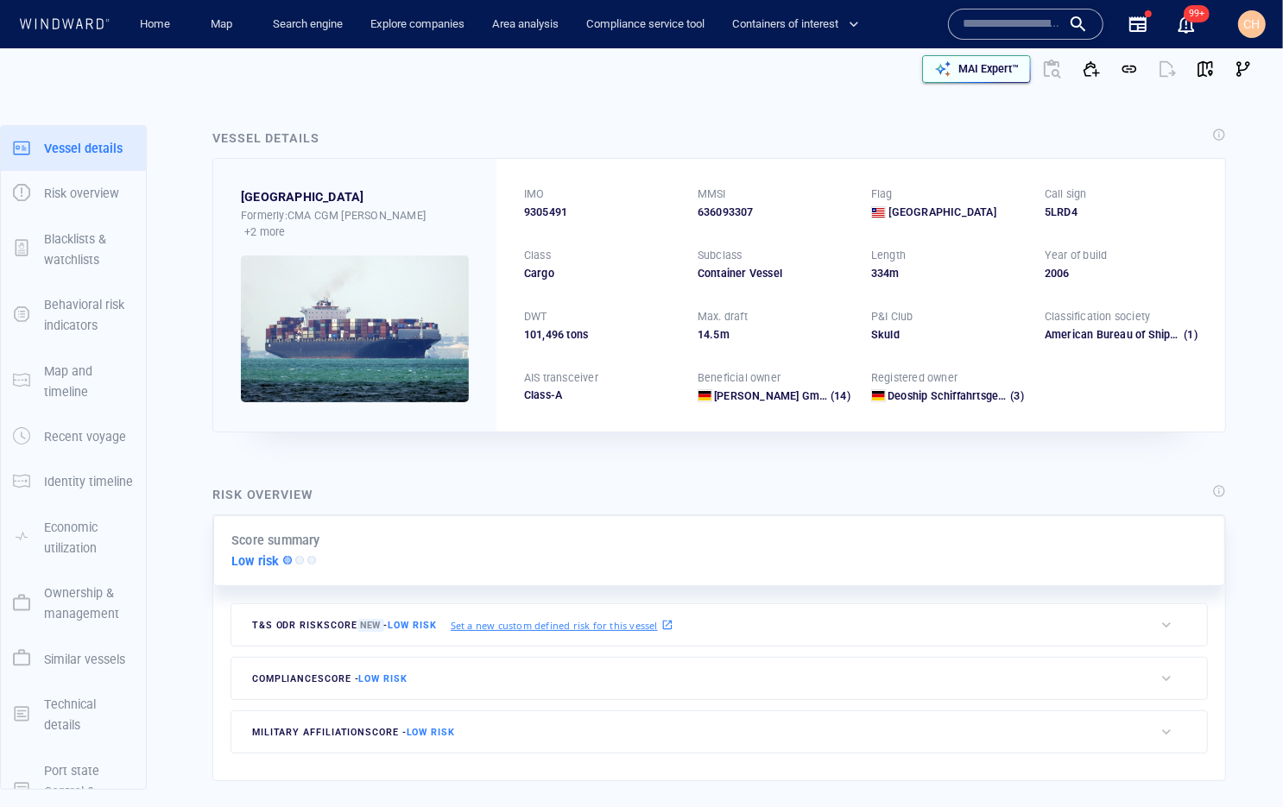
click at [971, 61] on p "MAI Expert™" at bounding box center [988, 69] width 60 height 16
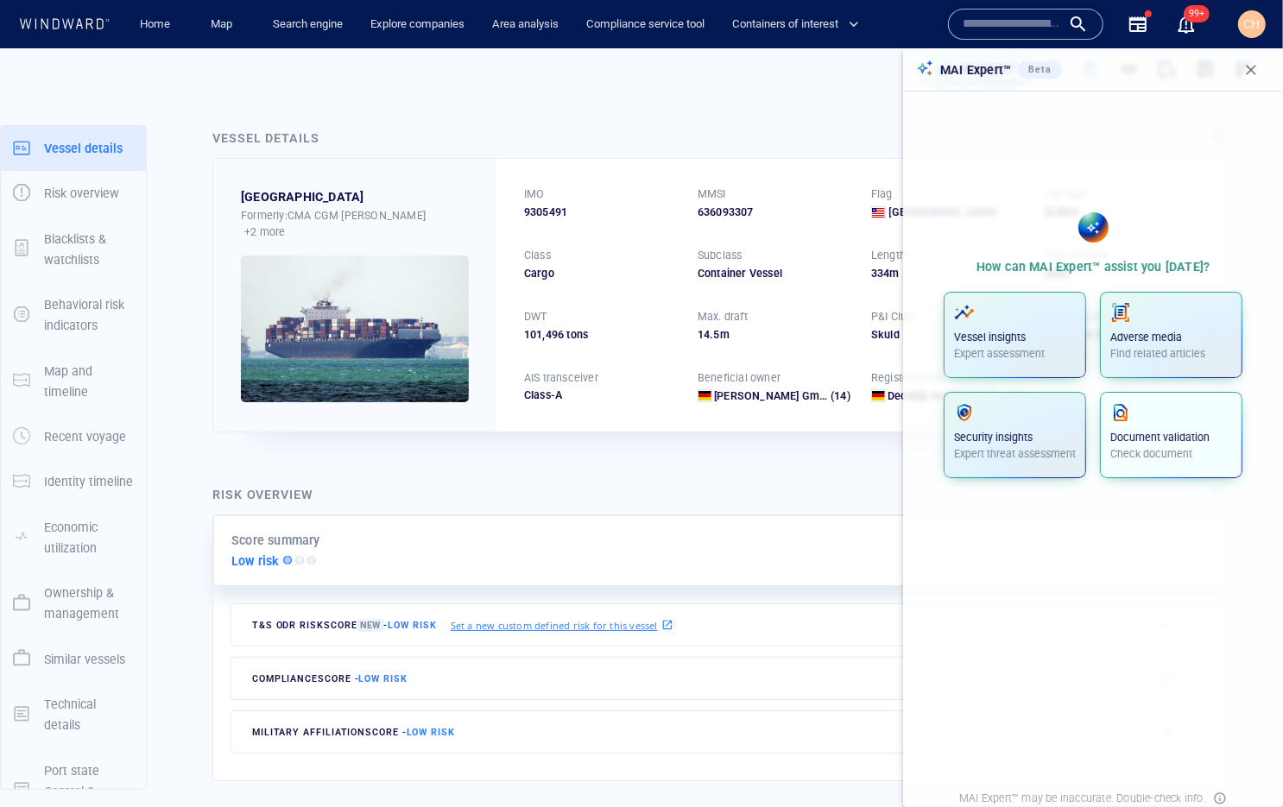
click at [1151, 447] on p "Check document" at bounding box center [1171, 454] width 122 height 16
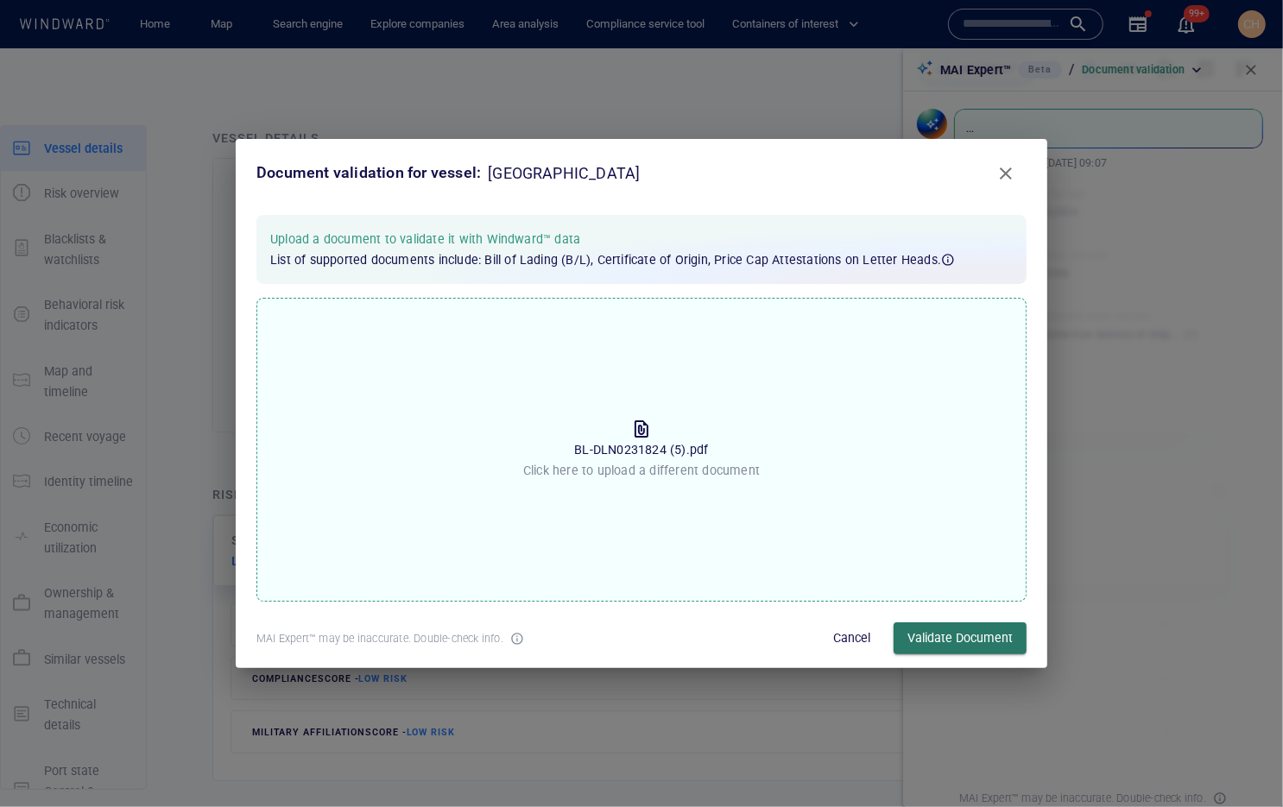
click at [950, 647] on span "Validate Document" at bounding box center [959, 639] width 105 height 22
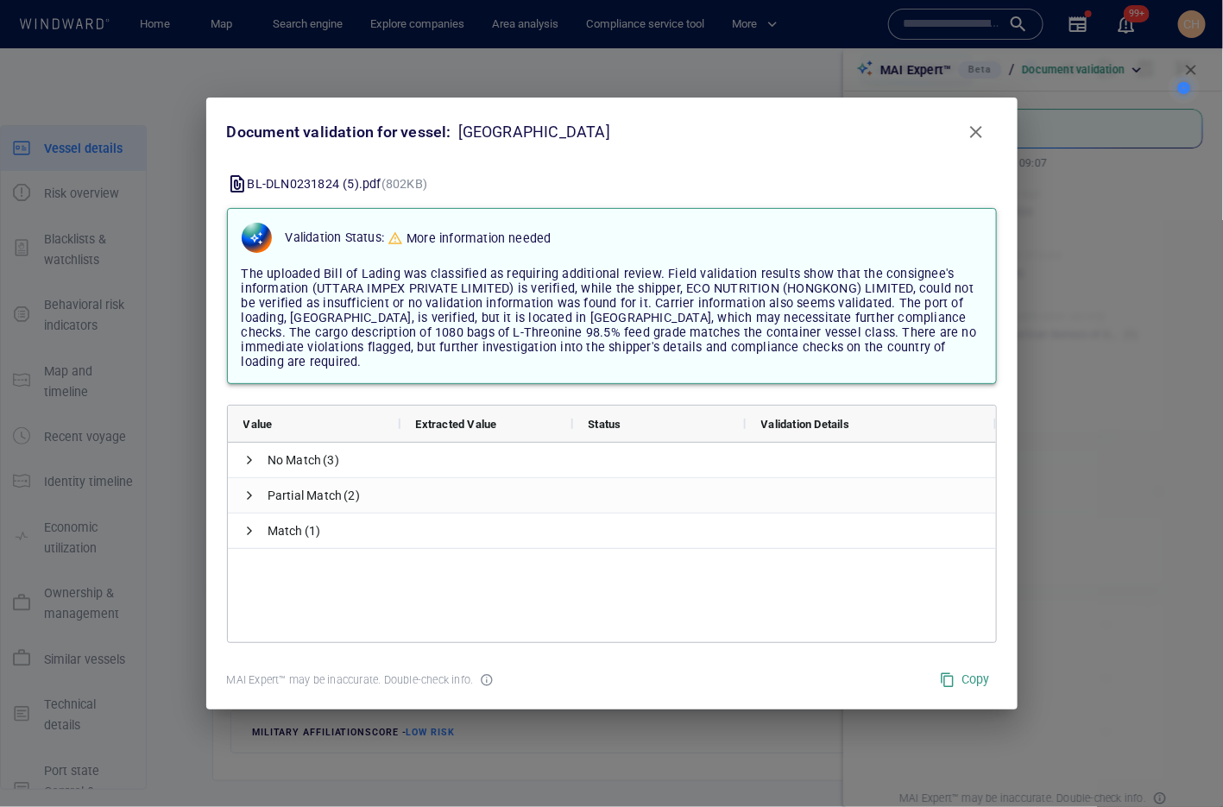
scroll to position [3, 0]
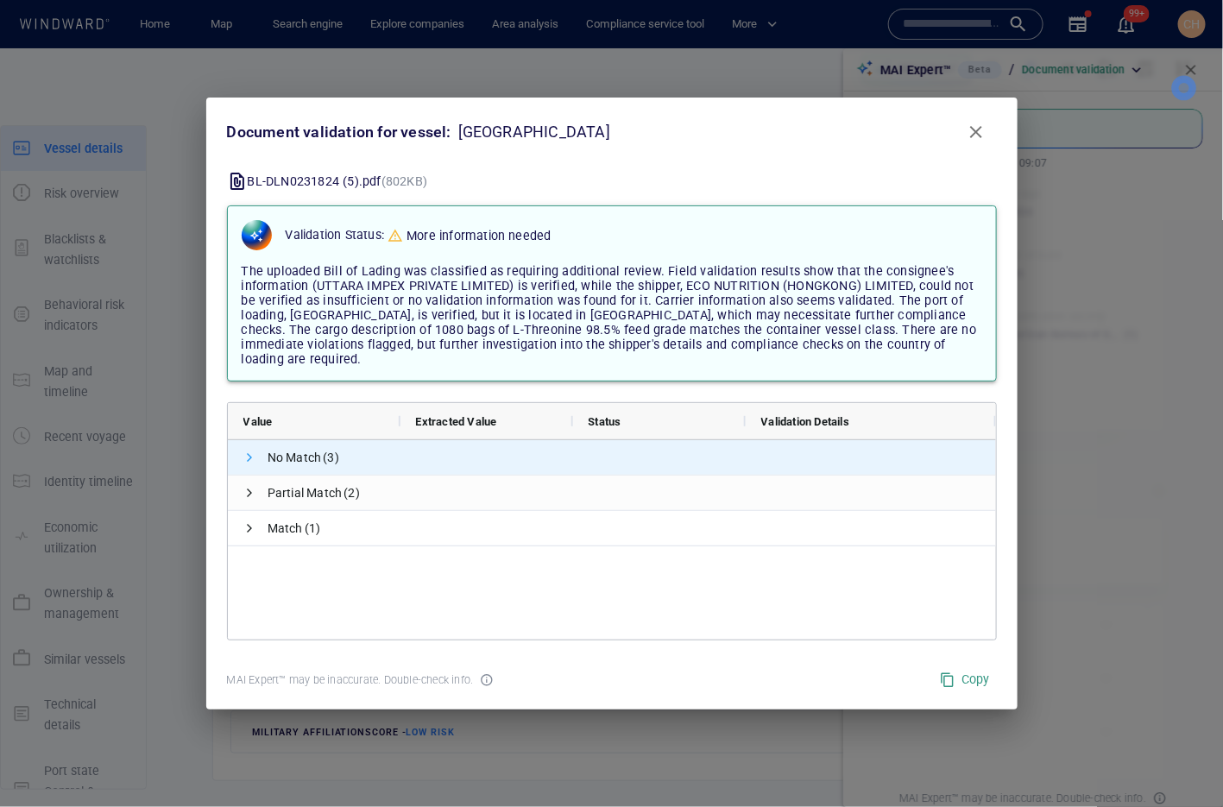
click at [251, 451] on span at bounding box center [250, 458] width 14 height 14
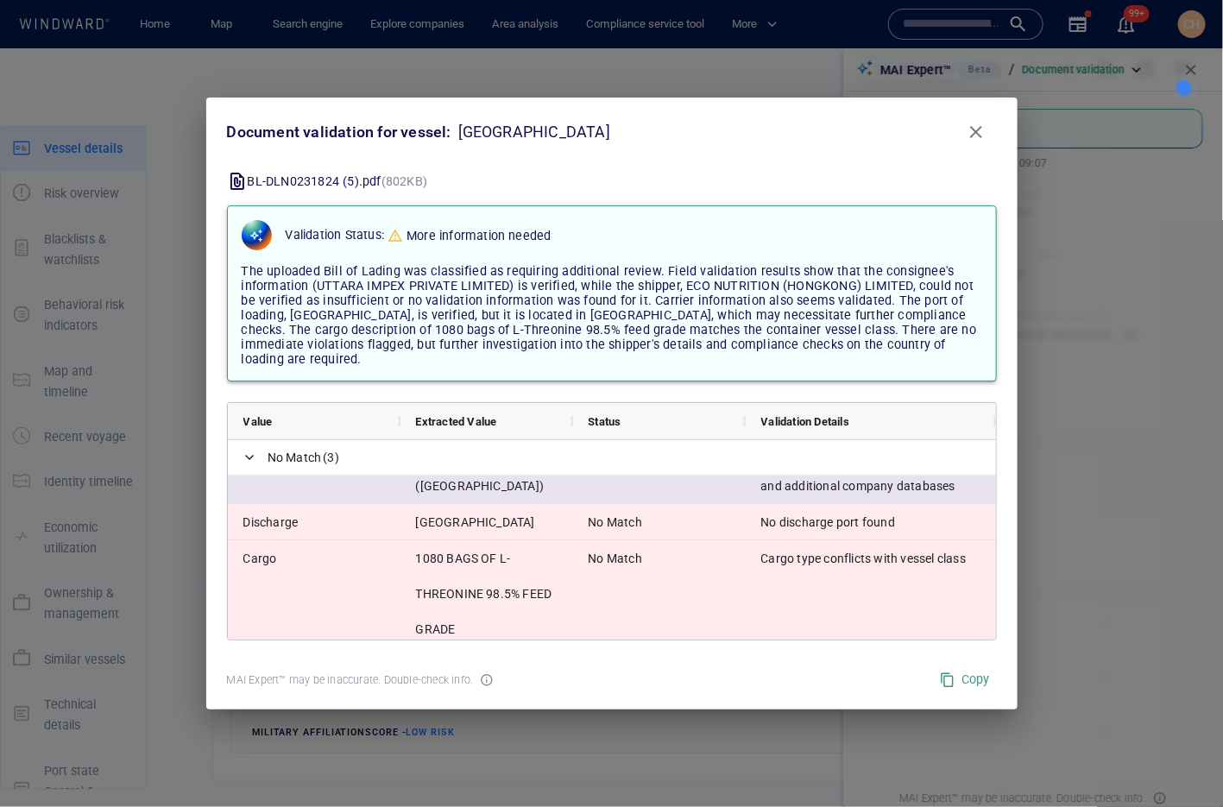
scroll to position [54, 0]
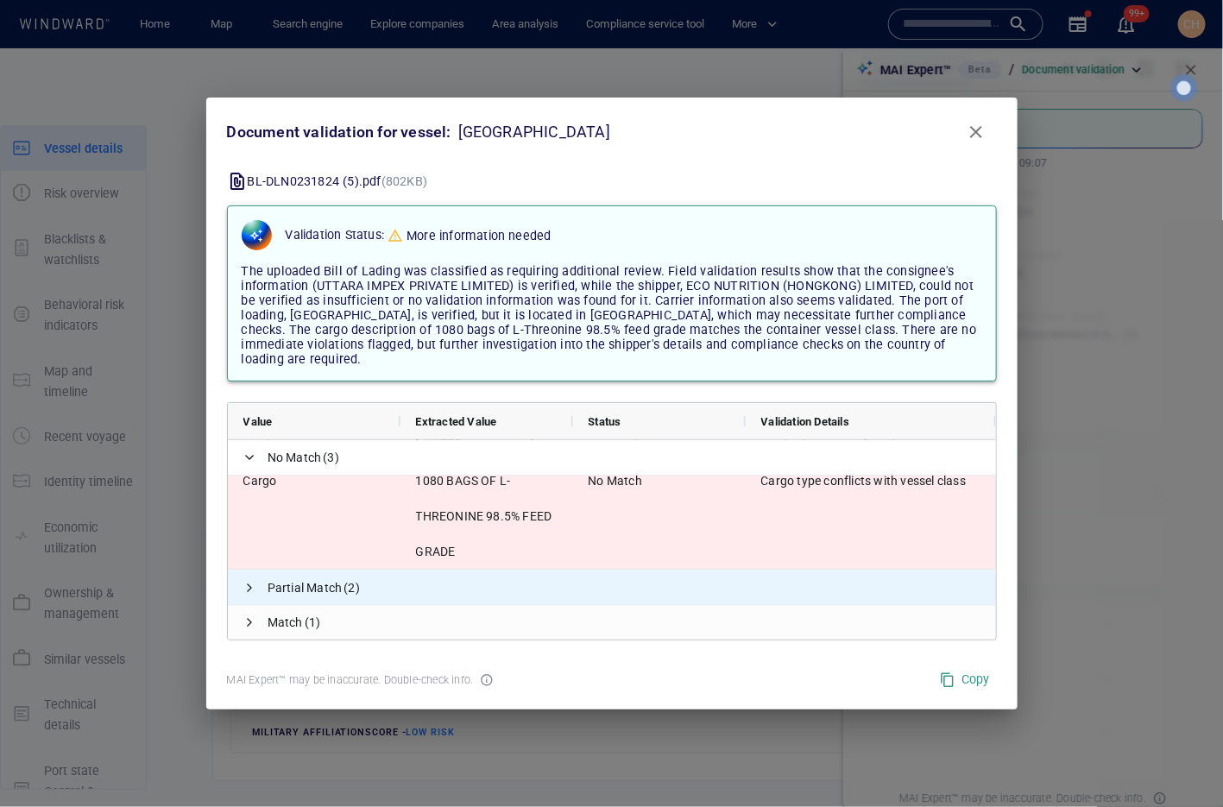
click at [327, 571] on span "Partial Match" at bounding box center [305, 587] width 75 height 35
click at [256, 579] on span "Partial Match (2)" at bounding box center [612, 588] width 768 height 35
click at [241, 574] on span "Partial Match (2)" at bounding box center [612, 588] width 768 height 35
click at [251, 581] on span at bounding box center [250, 588] width 14 height 14
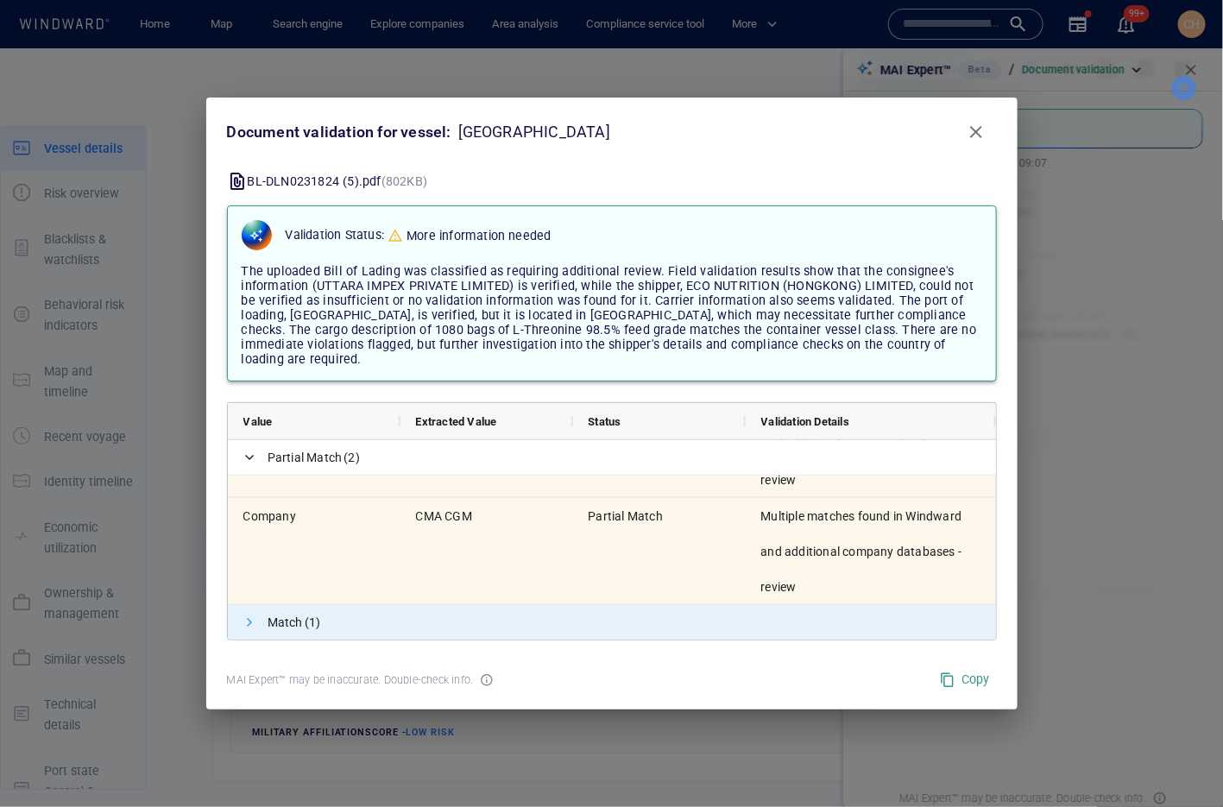
click at [247, 615] on span at bounding box center [250, 622] width 14 height 14
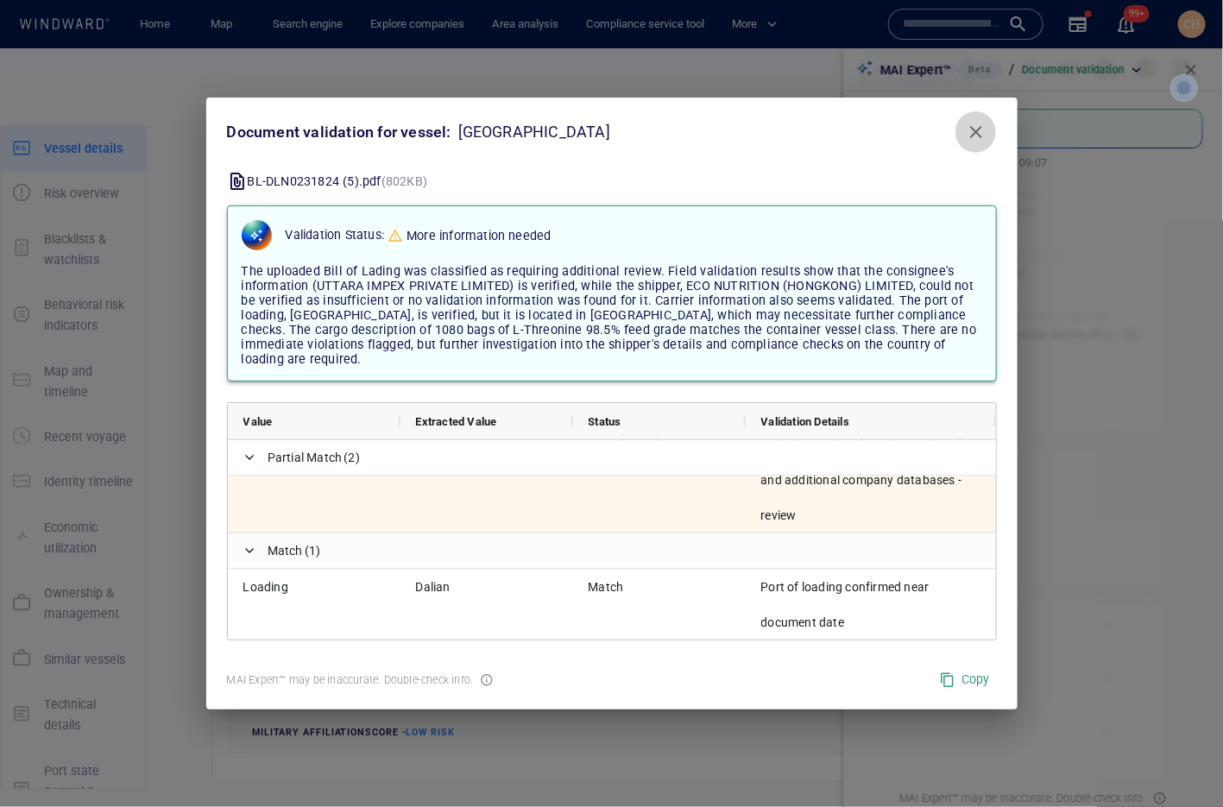
click at [979, 141] on span "Close" at bounding box center [976, 132] width 21 height 21
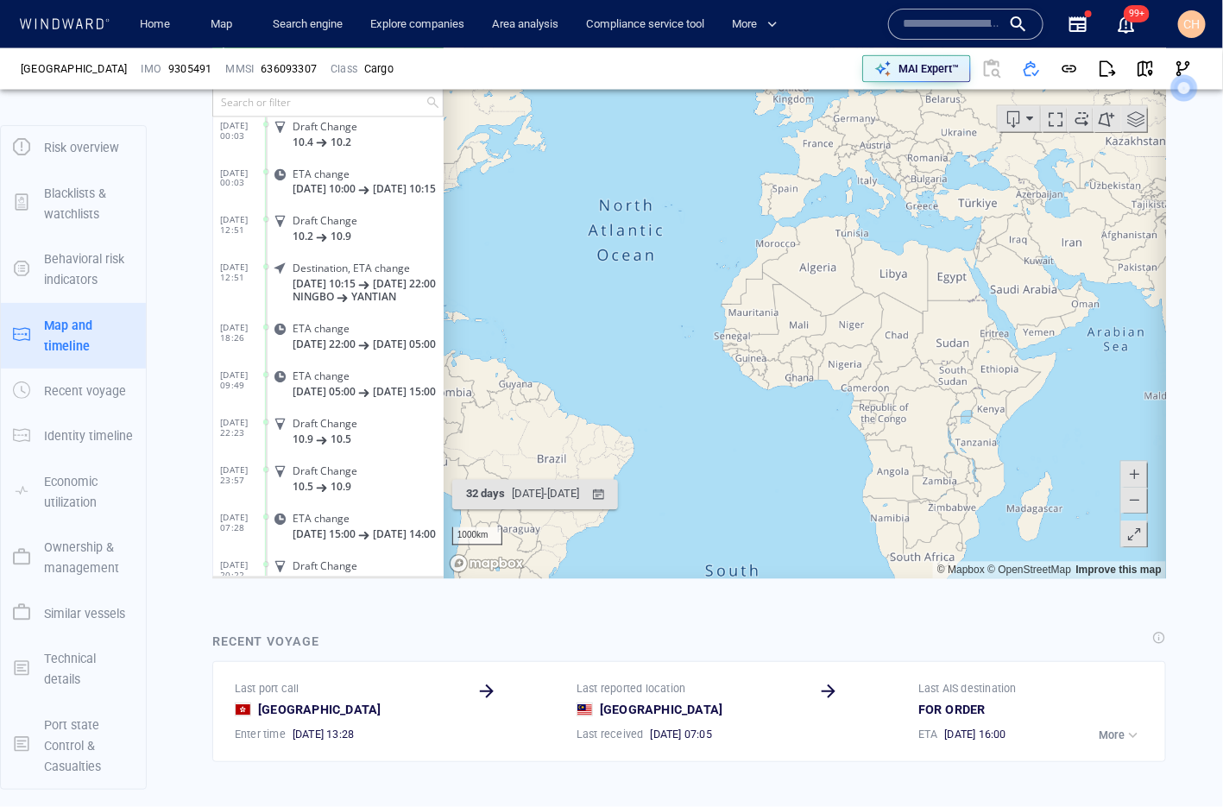
scroll to position [430785, 0]
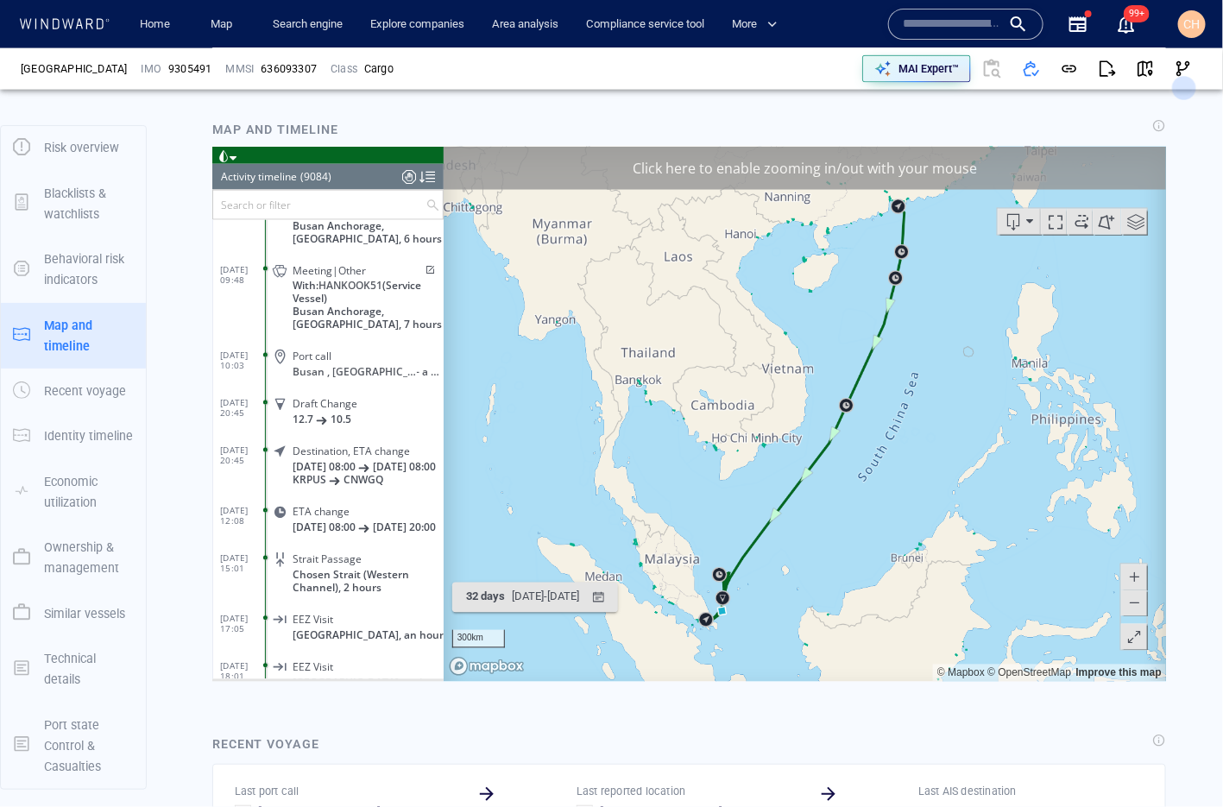
scroll to position [399583, 0]
